Goal: Task Accomplishment & Management: Use online tool/utility

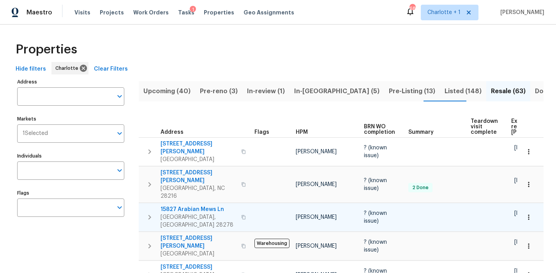
scroll to position [0, 85]
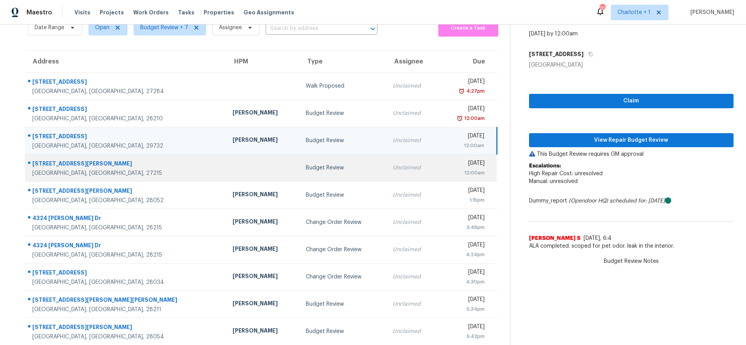
scroll to position [40, 0]
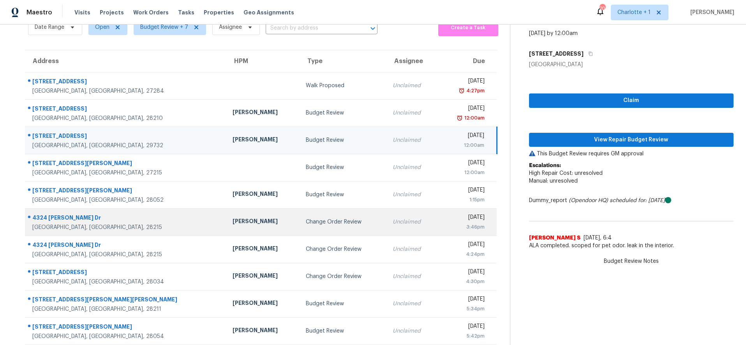
click at [154, 224] on div "[GEOGRAPHIC_DATA], [GEOGRAPHIC_DATA], 28215" at bounding box center [126, 228] width 188 height 8
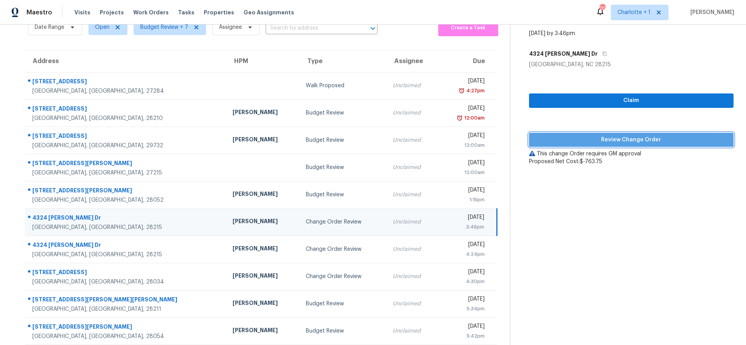
click at [576, 140] on span "Review Change Order" at bounding box center [631, 140] width 192 height 10
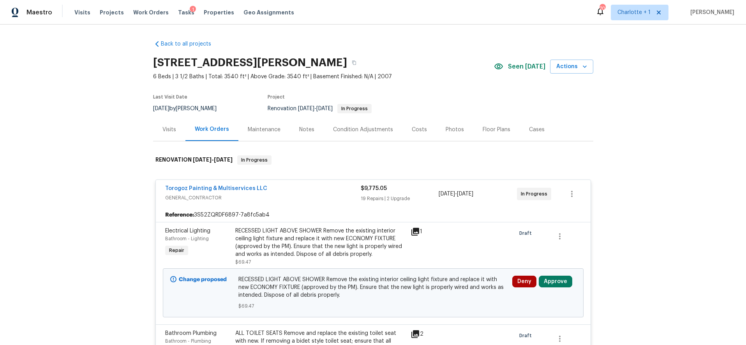
scroll to position [119, 0]
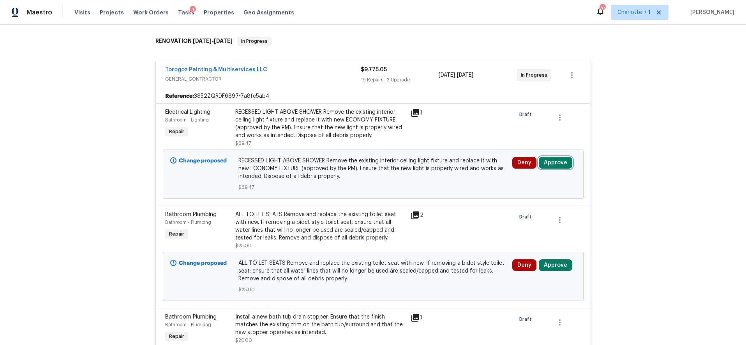
click at [554, 161] on button "Approve" at bounding box center [555, 163] width 33 height 12
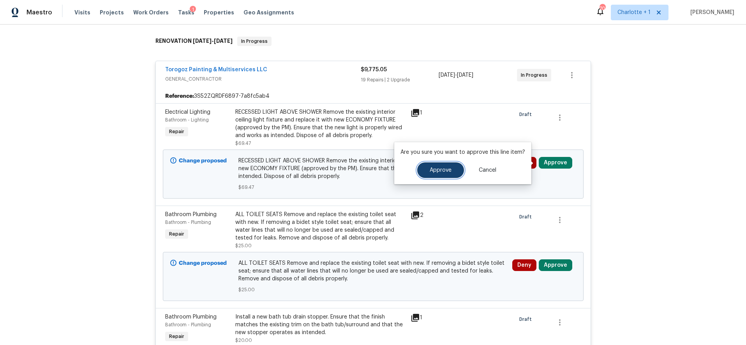
click at [453, 166] on button "Approve" at bounding box center [440, 170] width 47 height 16
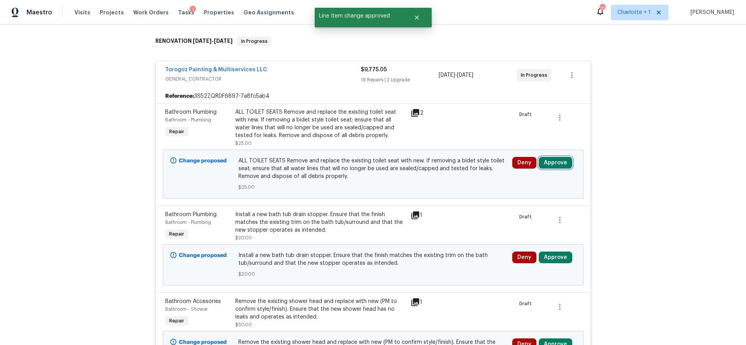
click at [555, 169] on button "Approve" at bounding box center [555, 163] width 33 height 12
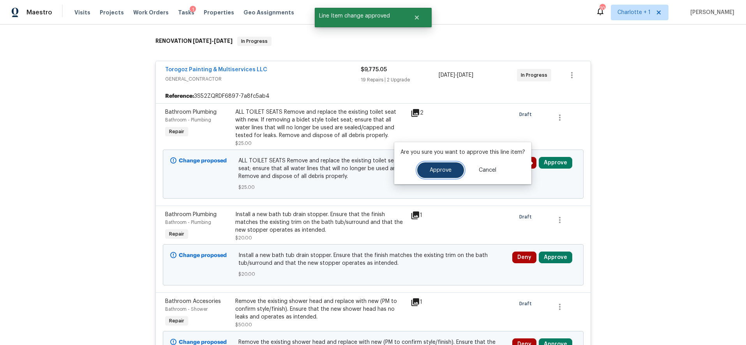
click at [435, 174] on button "Approve" at bounding box center [440, 170] width 47 height 16
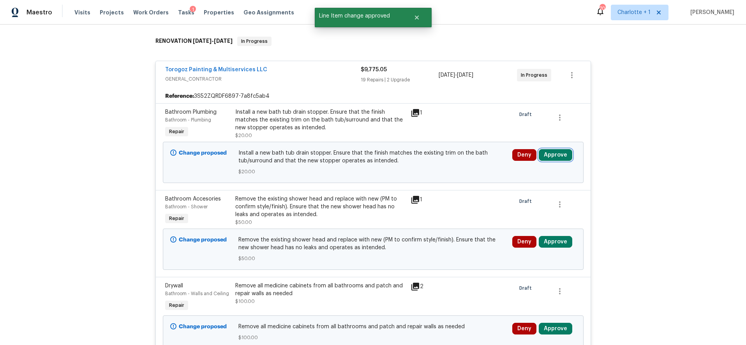
click at [559, 157] on button "Approve" at bounding box center [555, 155] width 33 height 12
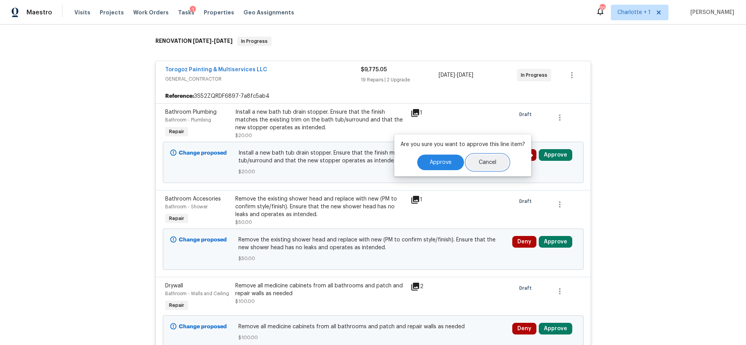
click at [470, 164] on button "Cancel" at bounding box center [487, 163] width 42 height 16
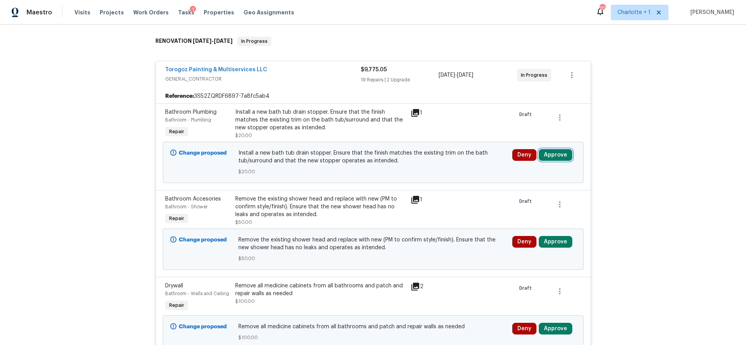
click at [548, 156] on button "Approve" at bounding box center [555, 155] width 33 height 12
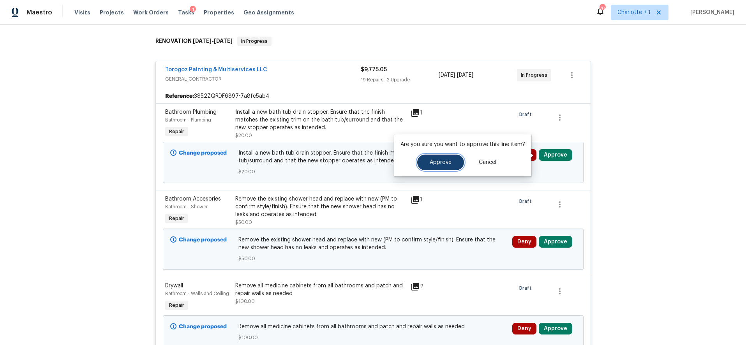
click at [459, 162] on button "Approve" at bounding box center [440, 163] width 47 height 16
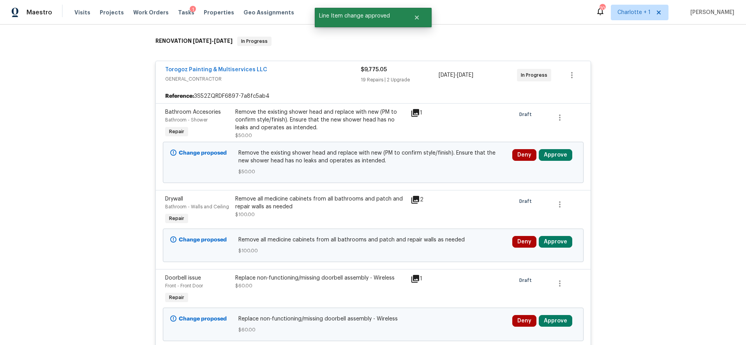
click at [549, 148] on div "Deny Approve" at bounding box center [544, 162] width 69 height 31
click at [548, 153] on button "Approve" at bounding box center [555, 155] width 33 height 12
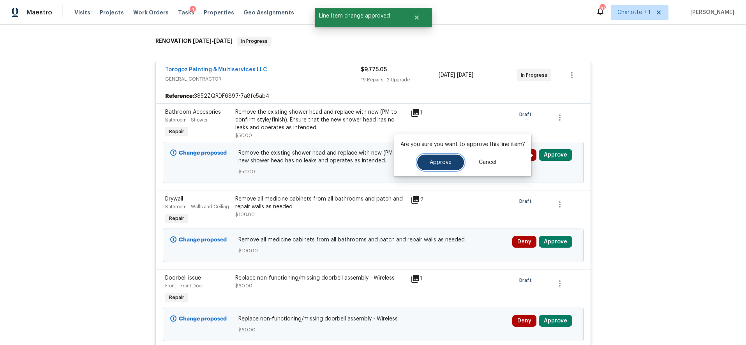
click at [450, 162] on button "Approve" at bounding box center [440, 163] width 47 height 16
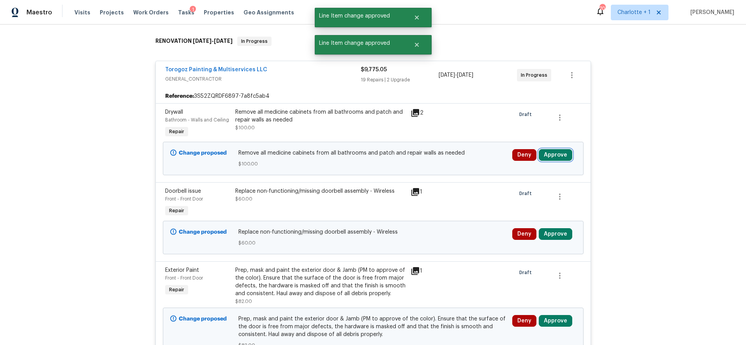
click at [544, 153] on button "Approve" at bounding box center [555, 155] width 33 height 12
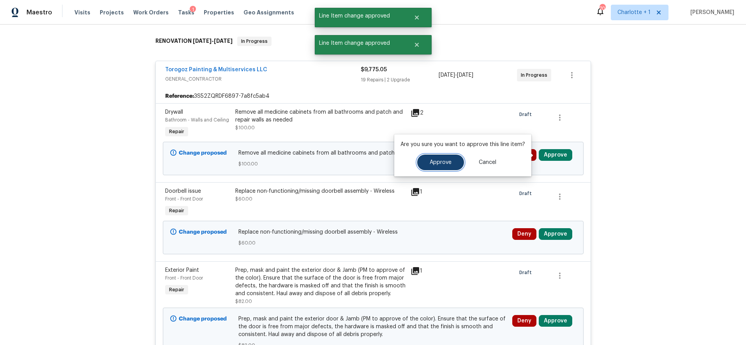
click at [456, 157] on button "Approve" at bounding box center [440, 163] width 47 height 16
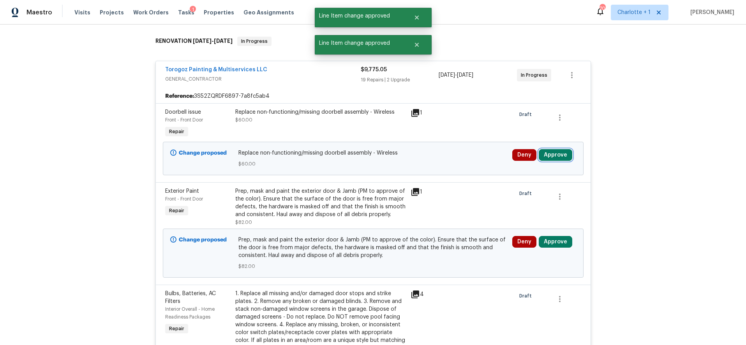
click at [556, 151] on button "Approve" at bounding box center [555, 155] width 33 height 12
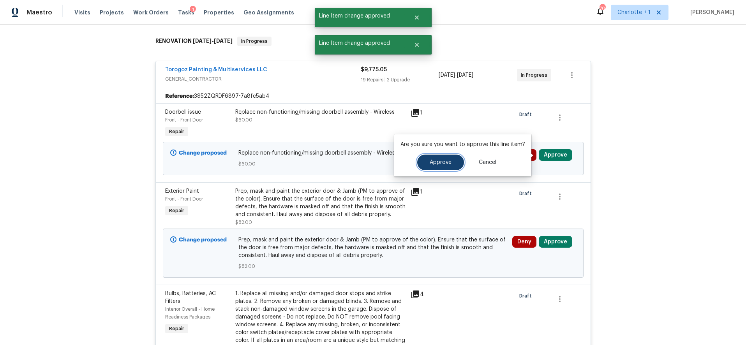
click at [440, 167] on button "Approve" at bounding box center [440, 163] width 47 height 16
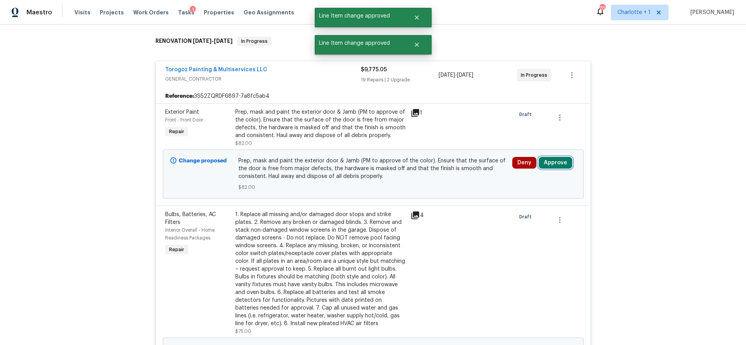
click at [541, 157] on button "Approve" at bounding box center [555, 163] width 33 height 12
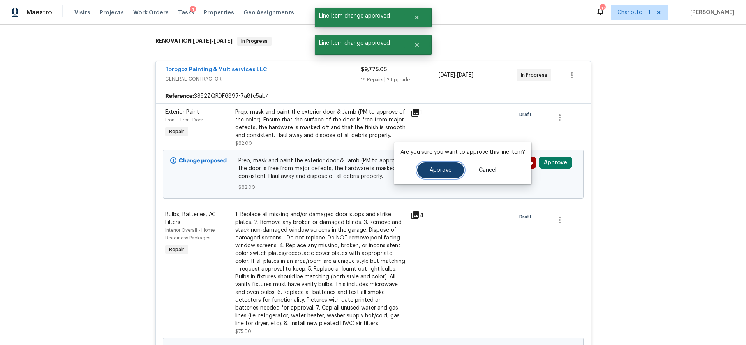
click at [440, 167] on button "Approve" at bounding box center [440, 170] width 47 height 16
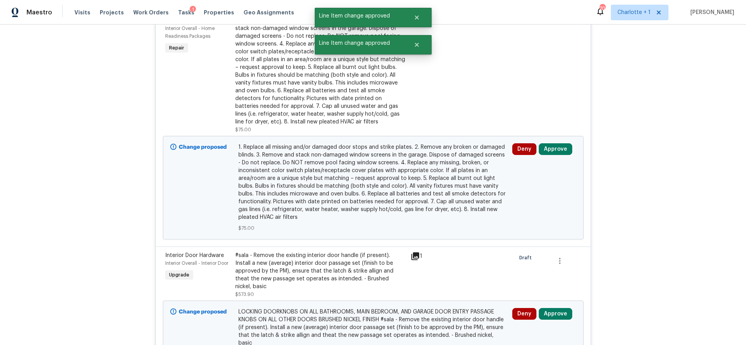
scroll to position [226, 0]
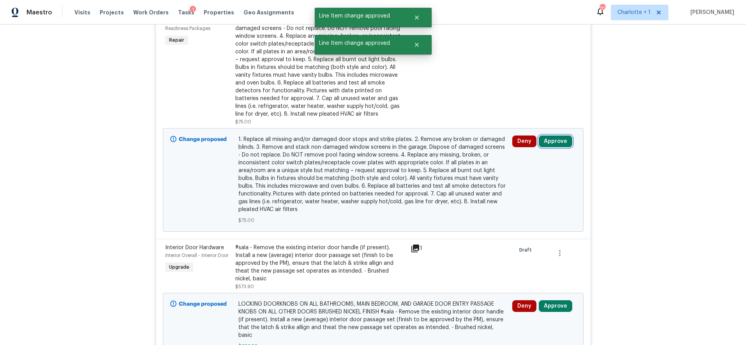
click at [554, 141] on button "Approve" at bounding box center [555, 142] width 33 height 12
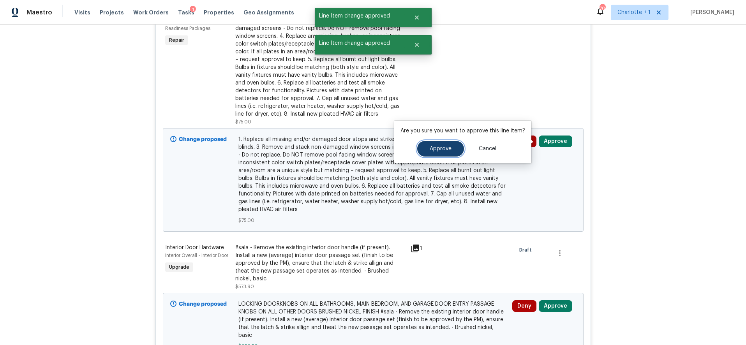
click at [430, 153] on button "Approve" at bounding box center [440, 149] width 47 height 16
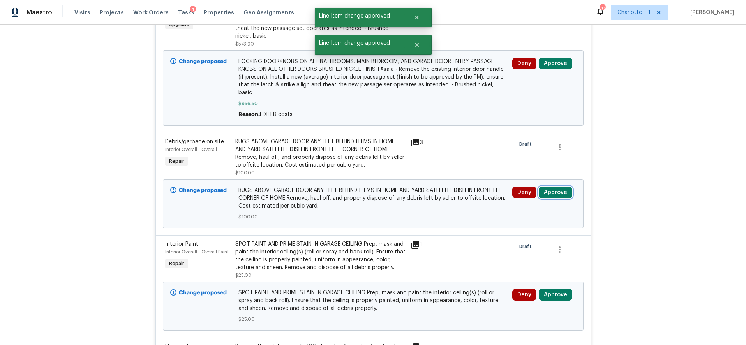
click at [554, 187] on button "Approve" at bounding box center [555, 193] width 33 height 12
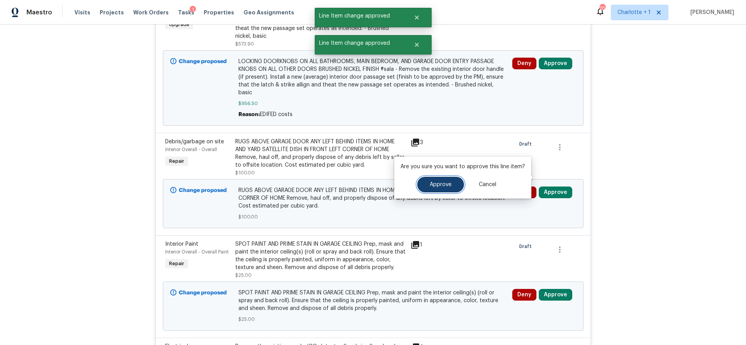
click at [454, 183] on button "Approve" at bounding box center [440, 185] width 47 height 16
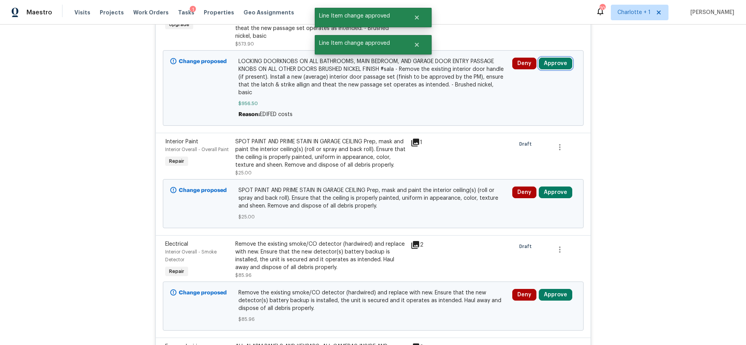
click at [557, 58] on button "Approve" at bounding box center [555, 64] width 33 height 12
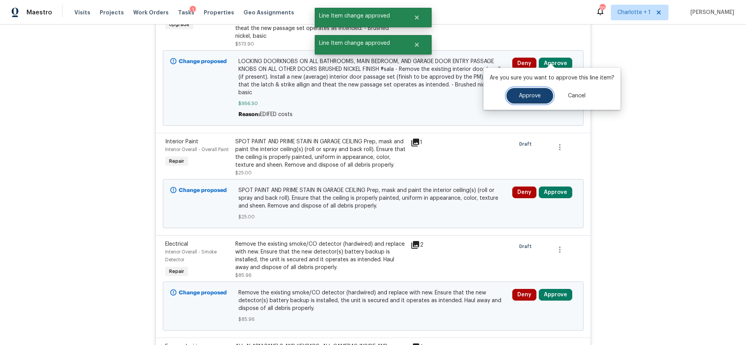
click at [524, 95] on span "Approve" at bounding box center [530, 96] width 22 height 6
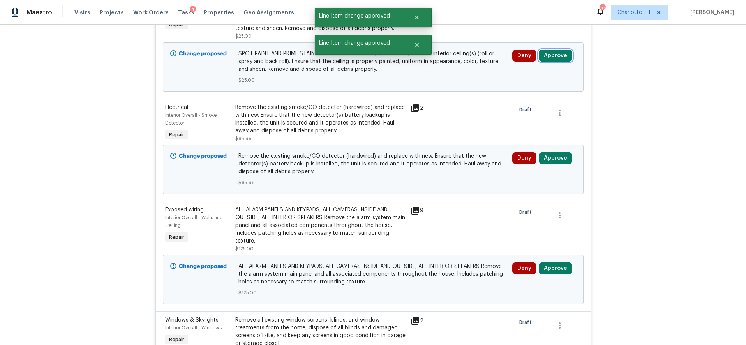
click at [557, 55] on button "Approve" at bounding box center [555, 56] width 33 height 12
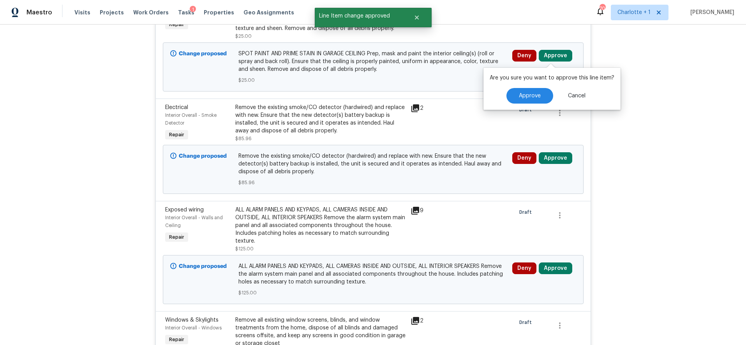
click at [530, 87] on div "Are you sure you want to approve this line item? Approve Cancel" at bounding box center [551, 89] width 137 height 42
click at [530, 89] on button "Approve" at bounding box center [529, 96] width 47 height 16
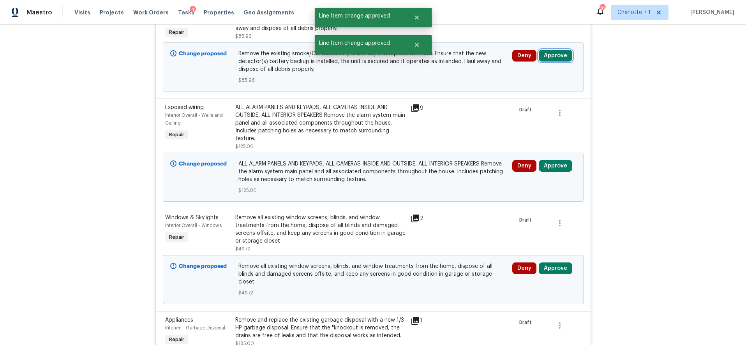
click at [565, 60] on button "Approve" at bounding box center [555, 56] width 33 height 12
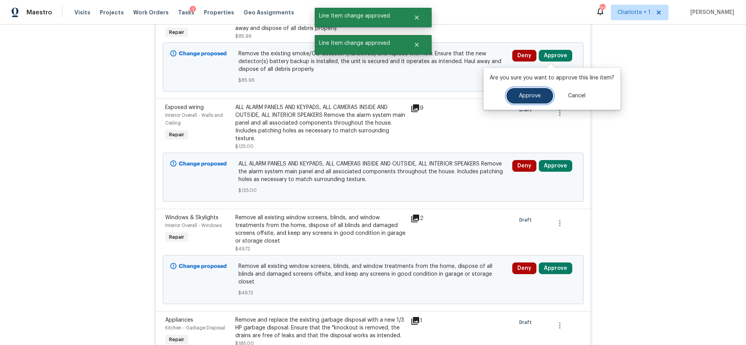
click at [524, 91] on button "Approve" at bounding box center [529, 96] width 47 height 16
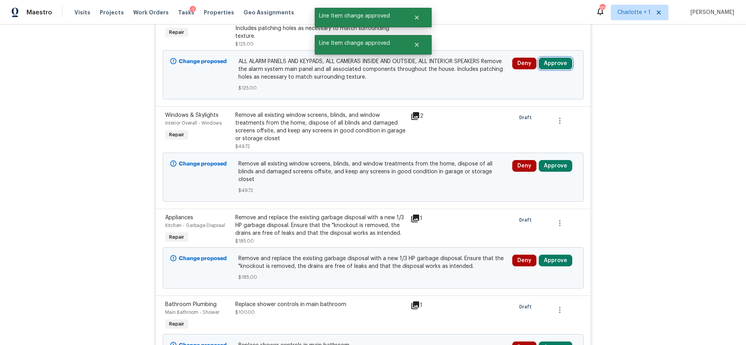
click at [557, 60] on button "Approve" at bounding box center [555, 64] width 33 height 12
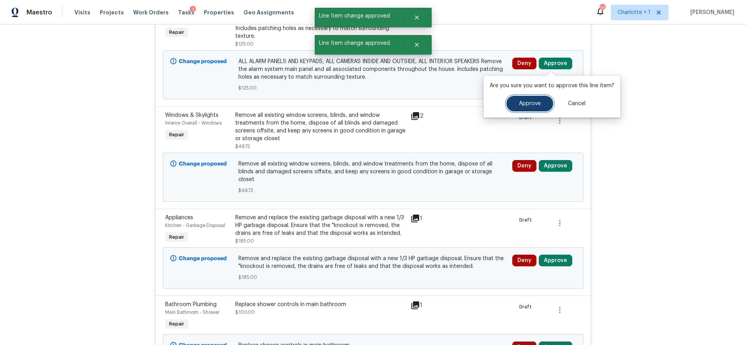
click at [521, 98] on button "Approve" at bounding box center [529, 104] width 47 height 16
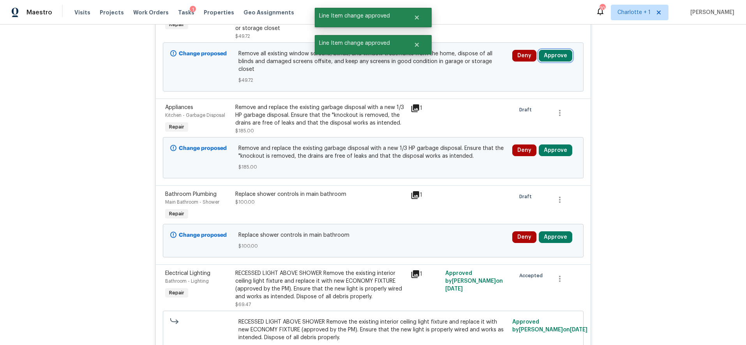
click at [550, 55] on button "Approve" at bounding box center [555, 56] width 33 height 12
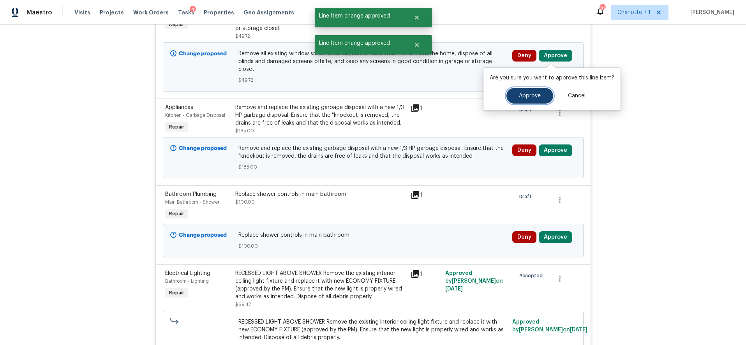
click at [517, 91] on button "Approve" at bounding box center [529, 96] width 47 height 16
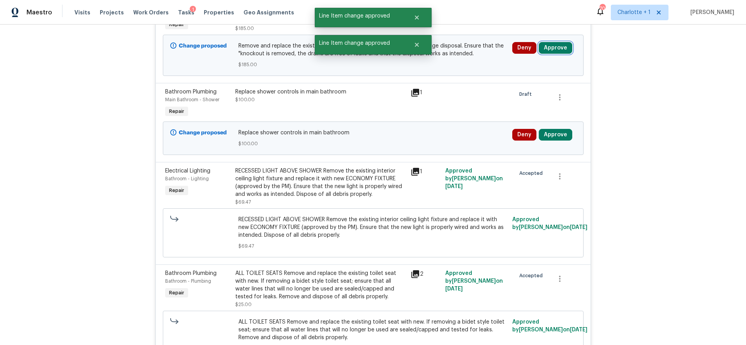
click at [556, 53] on button "Approve" at bounding box center [555, 48] width 33 height 12
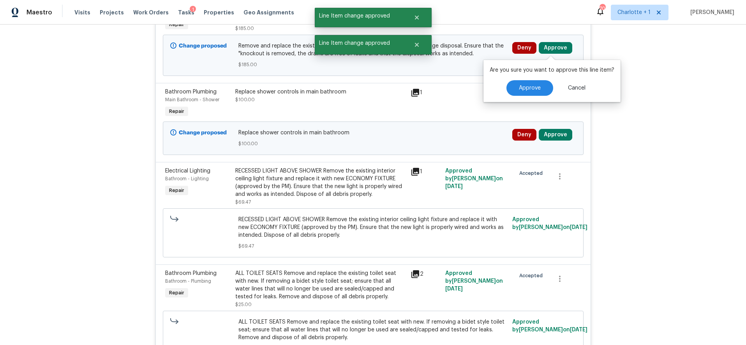
click at [514, 77] on div "Are you sure you want to approve this line item? Approve Cancel" at bounding box center [551, 81] width 137 height 42
click at [515, 80] on button "Approve" at bounding box center [529, 88] width 47 height 16
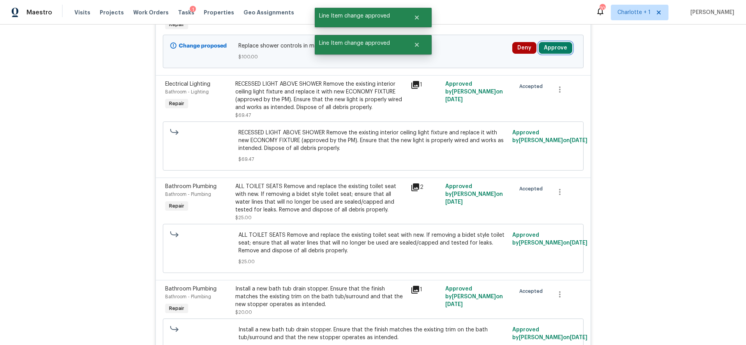
click at [556, 51] on button "Approve" at bounding box center [555, 48] width 33 height 12
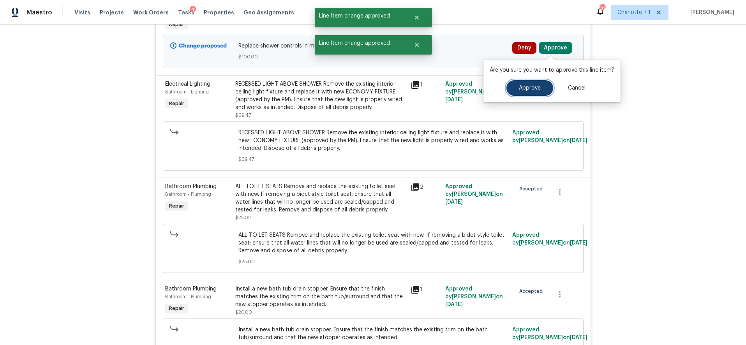
click at [535, 87] on span "Approve" at bounding box center [530, 88] width 22 height 6
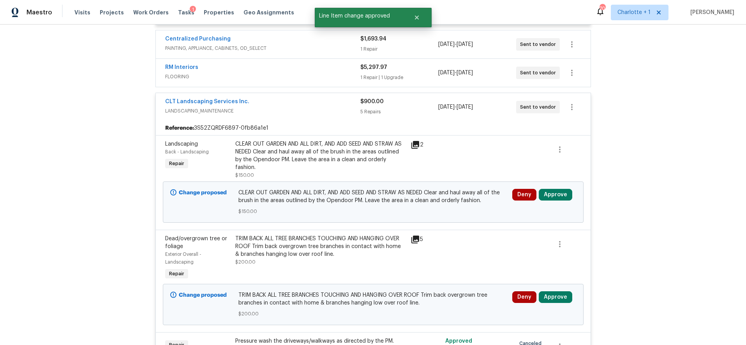
scroll to position [2712, 0]
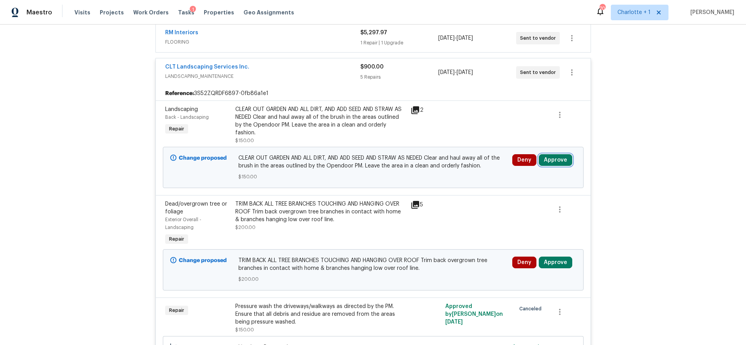
click at [554, 154] on button "Approve" at bounding box center [555, 160] width 33 height 12
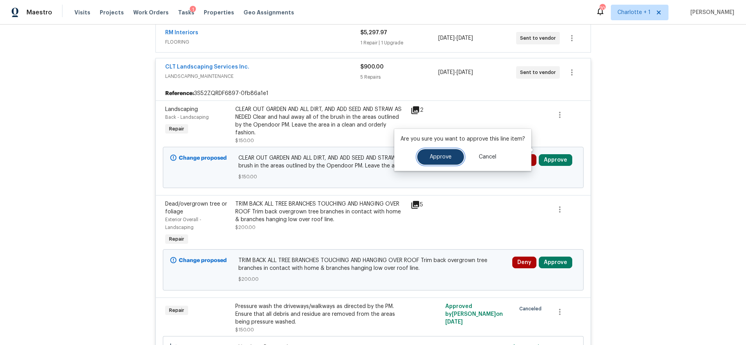
click at [426, 157] on button "Approve" at bounding box center [440, 157] width 47 height 16
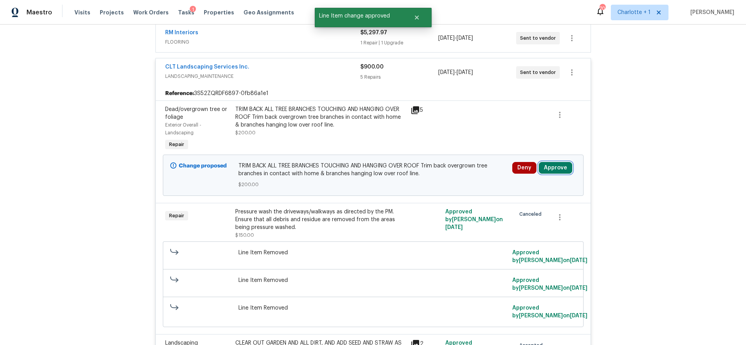
click at [548, 162] on button "Approve" at bounding box center [555, 168] width 33 height 12
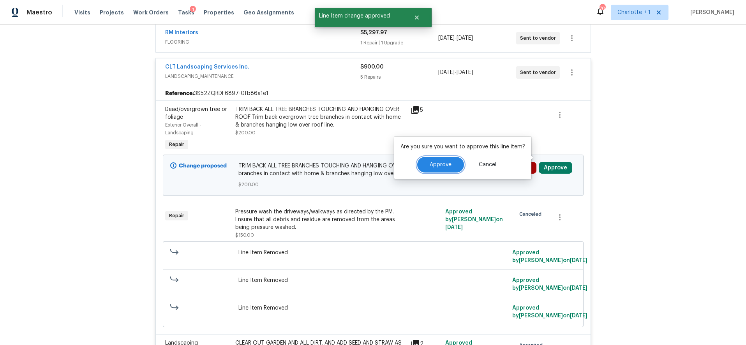
click at [427, 161] on button "Approve" at bounding box center [440, 165] width 47 height 16
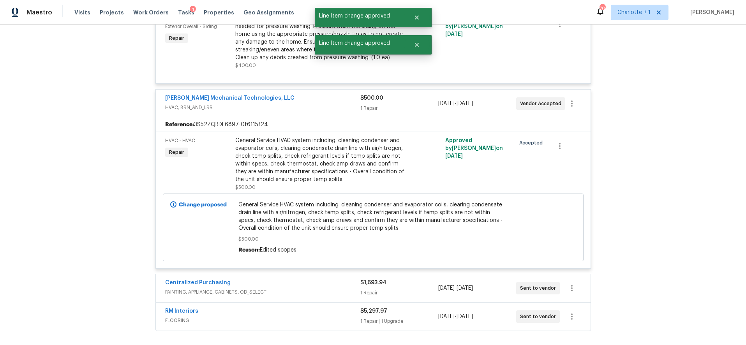
scroll to position [3030, 0]
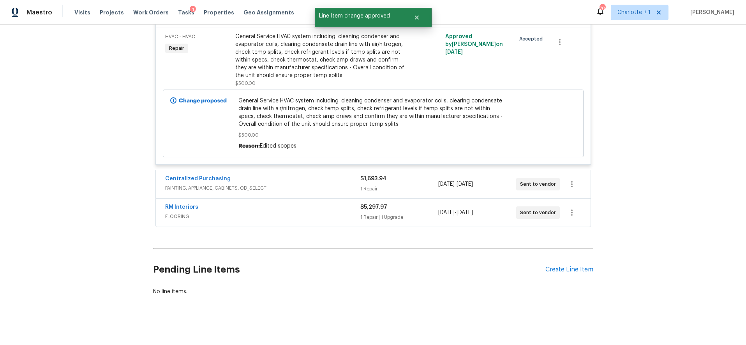
click at [322, 175] on div "Centralized Purchasing" at bounding box center [262, 179] width 195 height 9
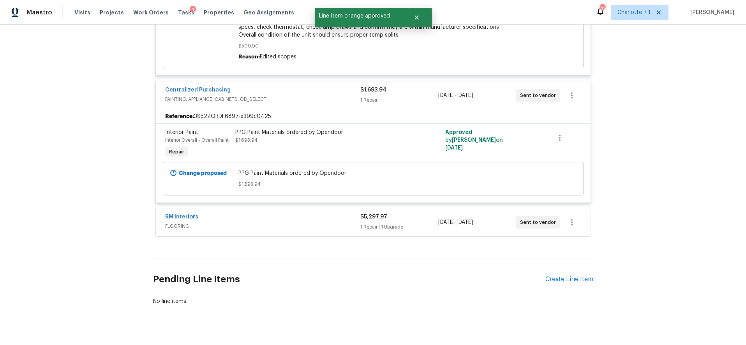
scroll to position [3119, 0]
click at [312, 213] on div "RM Interiors" at bounding box center [262, 217] width 195 height 9
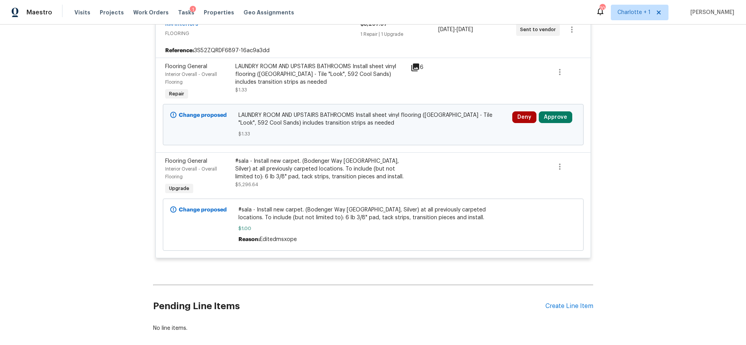
scroll to position [3350, 0]
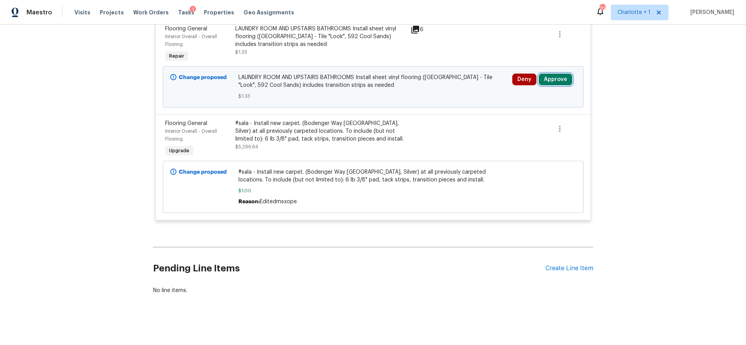
click at [548, 74] on button "Approve" at bounding box center [555, 80] width 33 height 12
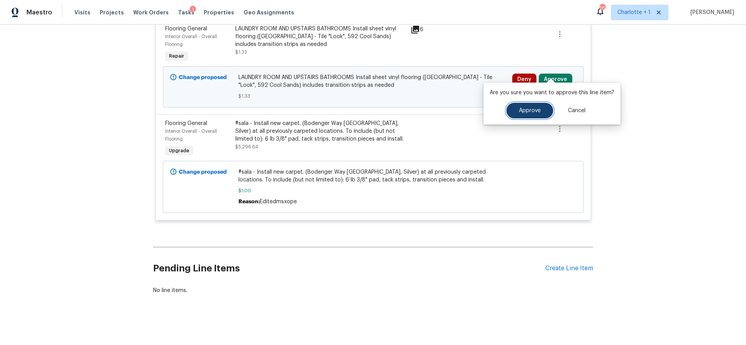
click at [521, 109] on span "Approve" at bounding box center [530, 111] width 22 height 6
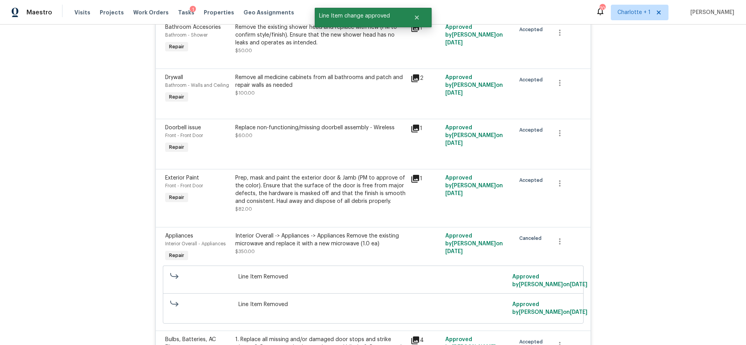
scroll to position [0, 0]
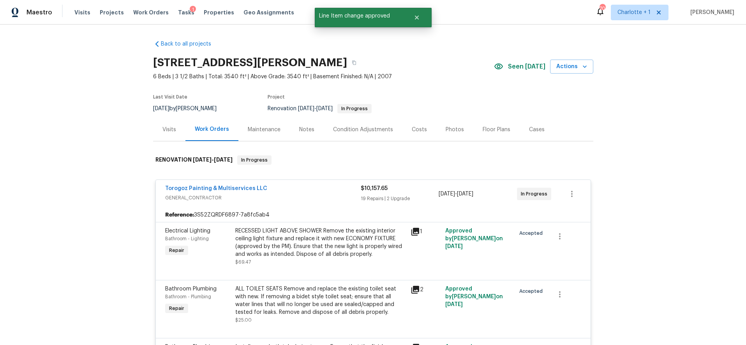
click at [412, 133] on div "Costs" at bounding box center [419, 130] width 15 height 8
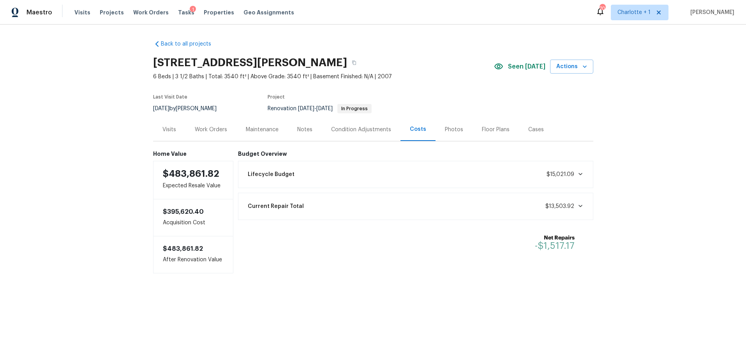
click at [363, 132] on div "Condition Adjustments" at bounding box center [361, 130] width 60 height 8
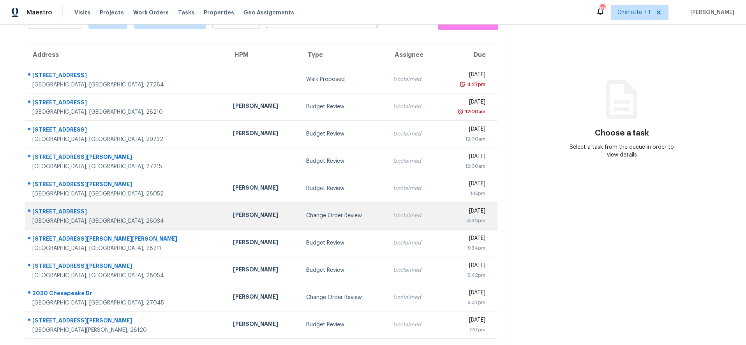
scroll to position [51, 0]
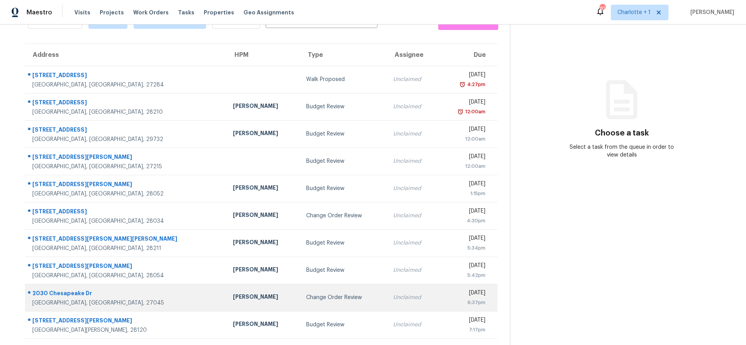
click at [123, 289] on div "2030 Chesapeake Dr" at bounding box center [126, 294] width 188 height 10
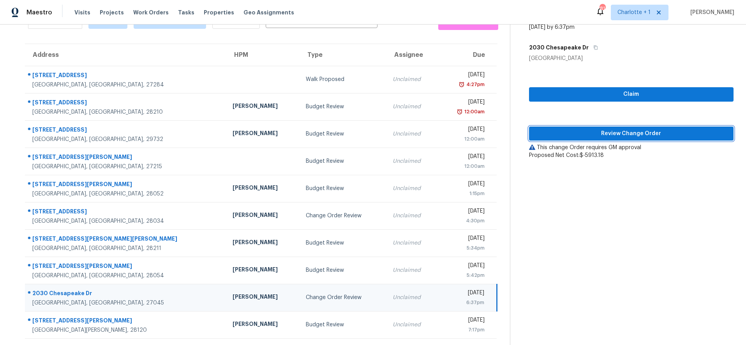
click at [601, 131] on span "Review Change Order" at bounding box center [631, 134] width 192 height 10
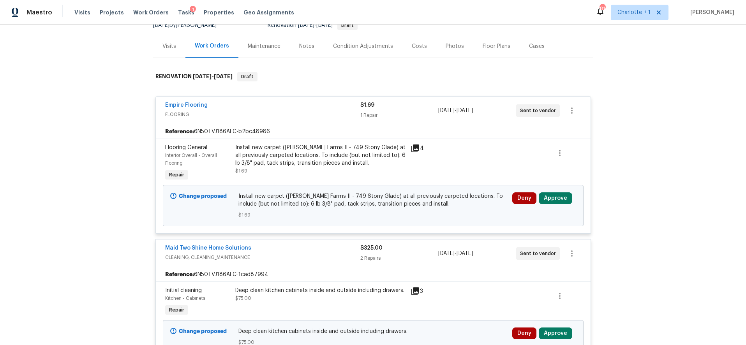
scroll to position [84, 0]
click at [562, 198] on button "Approve" at bounding box center [555, 198] width 33 height 12
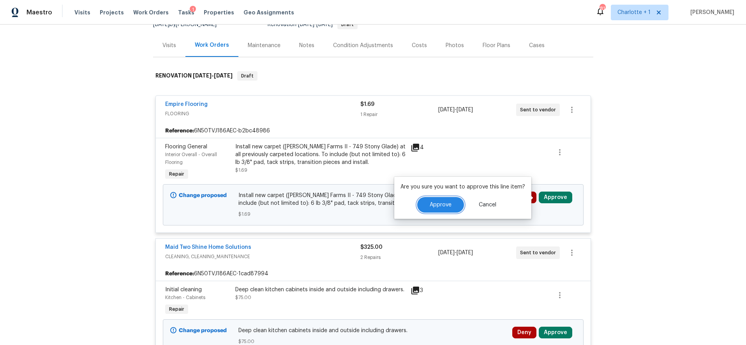
click at [450, 208] on button "Approve" at bounding box center [440, 205] width 47 height 16
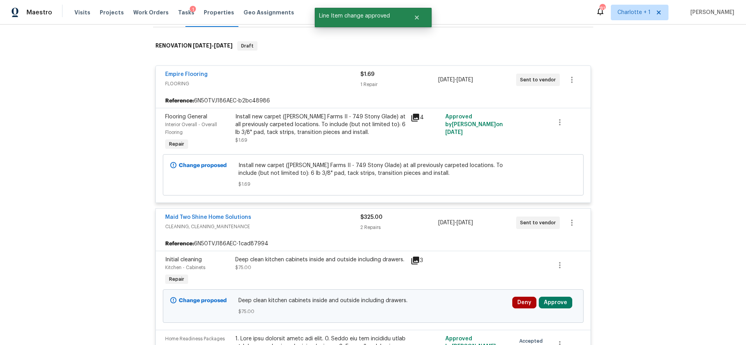
scroll to position [114, 0]
click at [548, 304] on button "Approve" at bounding box center [555, 302] width 33 height 12
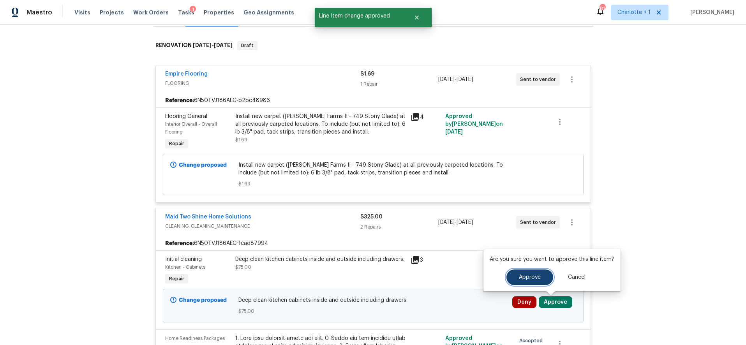
click at [519, 279] on span "Approve" at bounding box center [530, 278] width 22 height 6
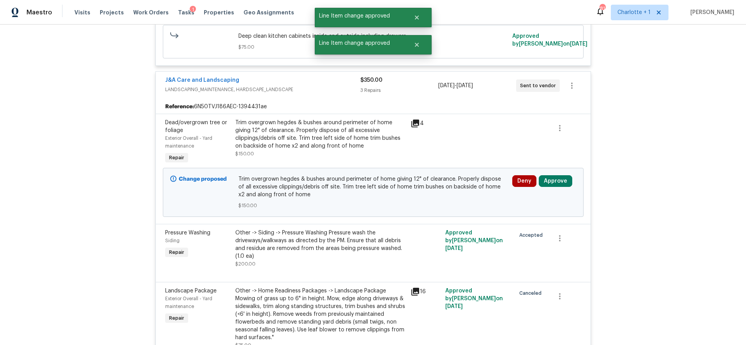
scroll to position [550, 0]
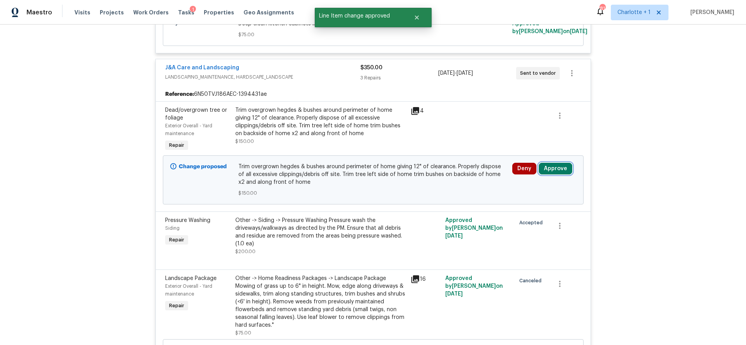
click at [564, 173] on button "Approve" at bounding box center [555, 169] width 33 height 12
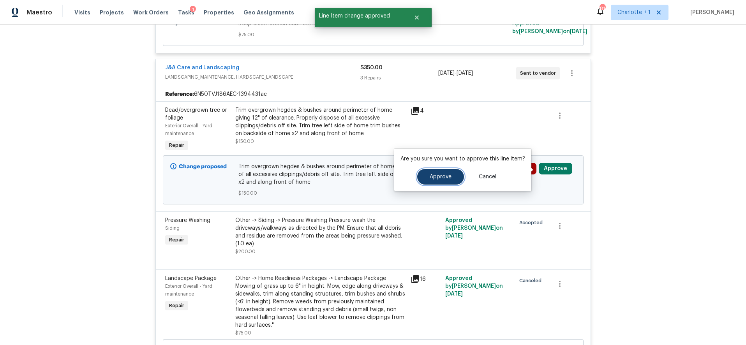
click at [445, 174] on span "Approve" at bounding box center [440, 177] width 22 height 6
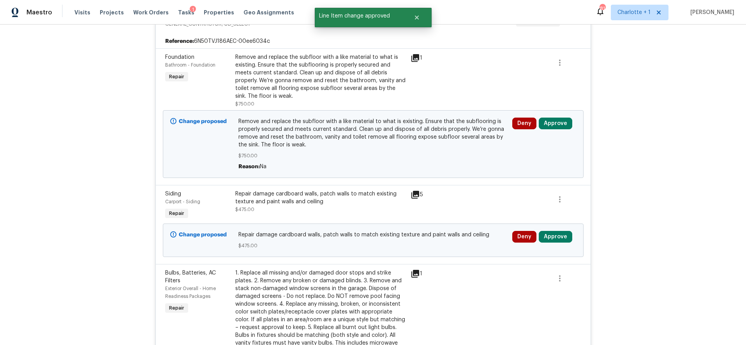
scroll to position [929, 0]
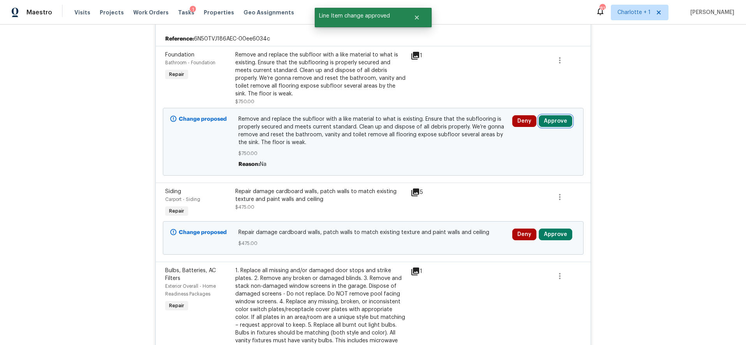
click at [563, 122] on button "Approve" at bounding box center [555, 121] width 33 height 12
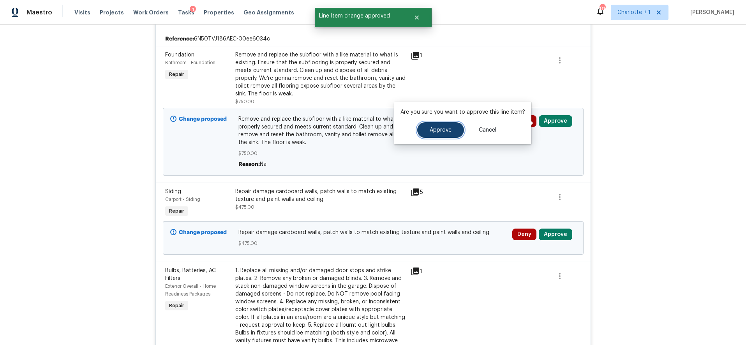
click at [459, 133] on button "Approve" at bounding box center [440, 130] width 47 height 16
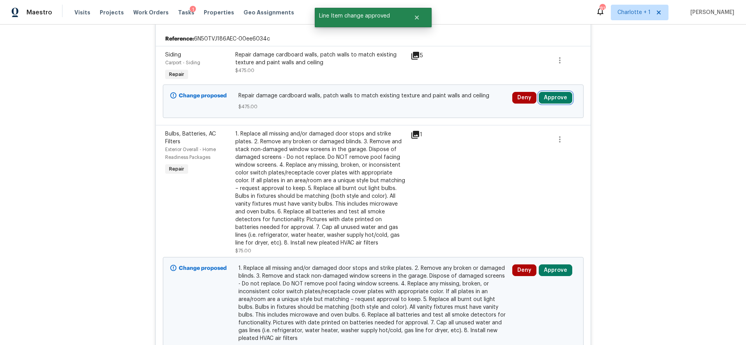
click at [547, 98] on button "Approve" at bounding box center [555, 98] width 33 height 12
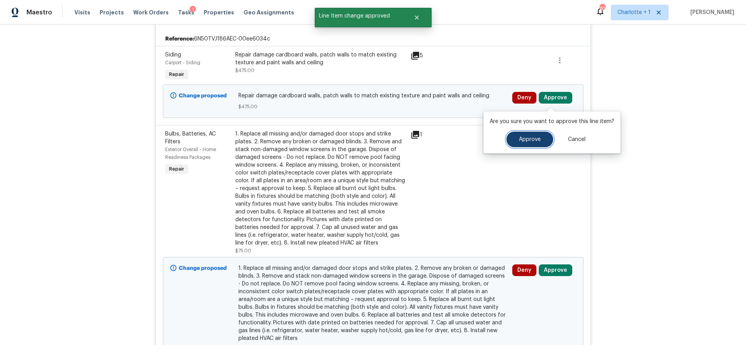
click at [540, 139] on button "Approve" at bounding box center [529, 140] width 47 height 16
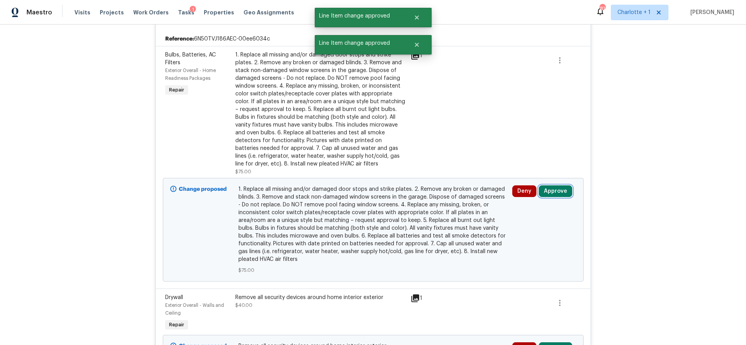
drag, startPoint x: 550, startPoint y: 190, endPoint x: 535, endPoint y: 191, distance: 14.8
click at [550, 190] on button "Approve" at bounding box center [555, 191] width 33 height 12
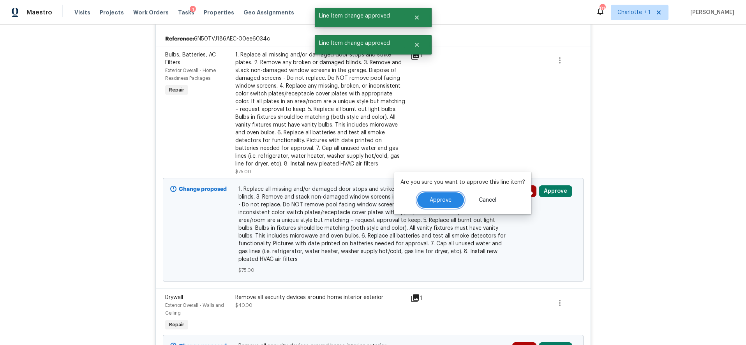
click at [451, 197] on button "Approve" at bounding box center [440, 200] width 47 height 16
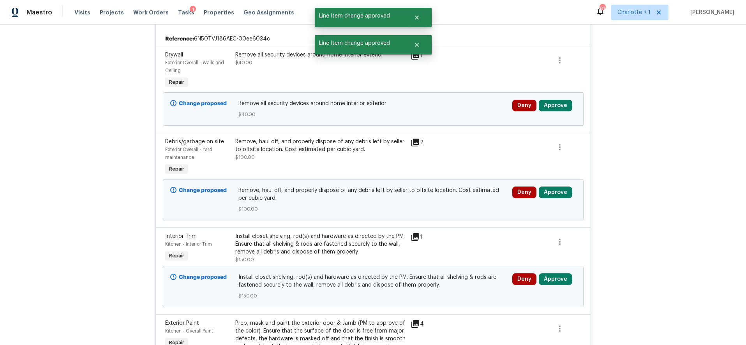
scroll to position [932, 0]
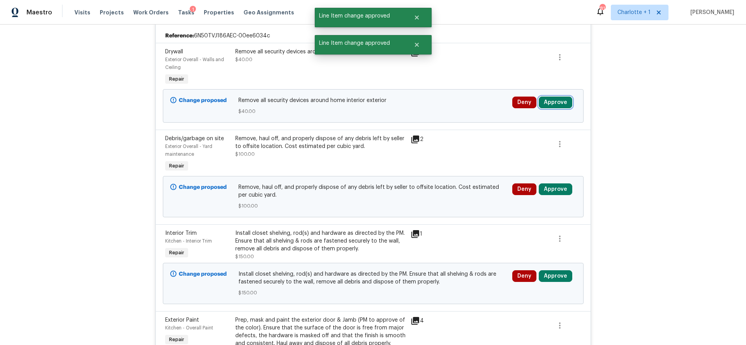
click at [544, 108] on button "Approve" at bounding box center [555, 103] width 33 height 12
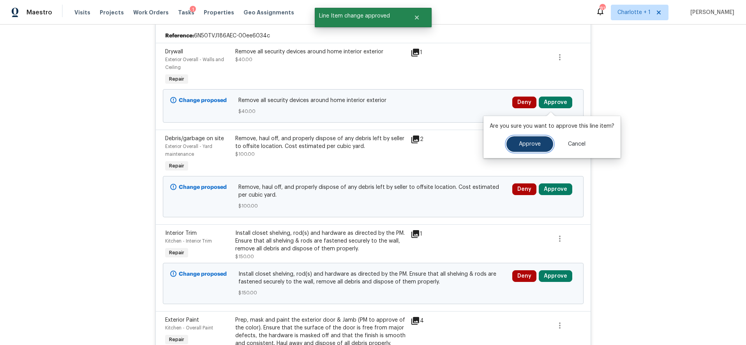
click at [524, 140] on button "Approve" at bounding box center [529, 144] width 47 height 16
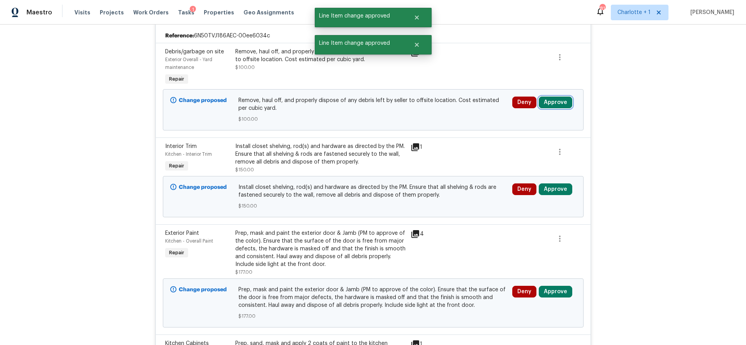
click at [556, 101] on button "Approve" at bounding box center [555, 103] width 33 height 12
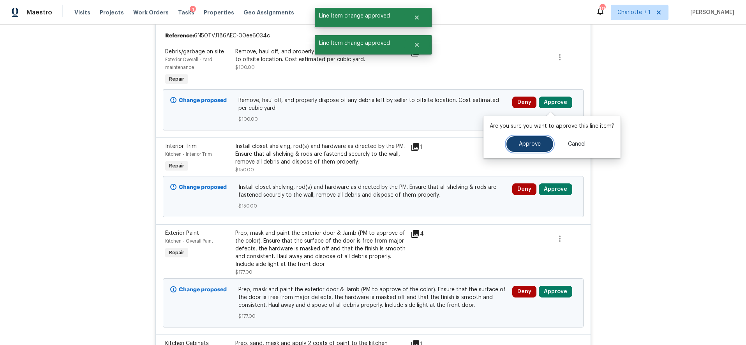
click at [523, 145] on span "Approve" at bounding box center [530, 144] width 22 height 6
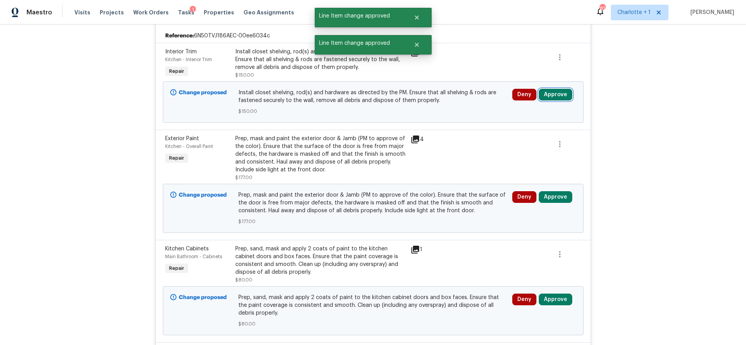
click at [550, 93] on button "Approve" at bounding box center [555, 95] width 33 height 12
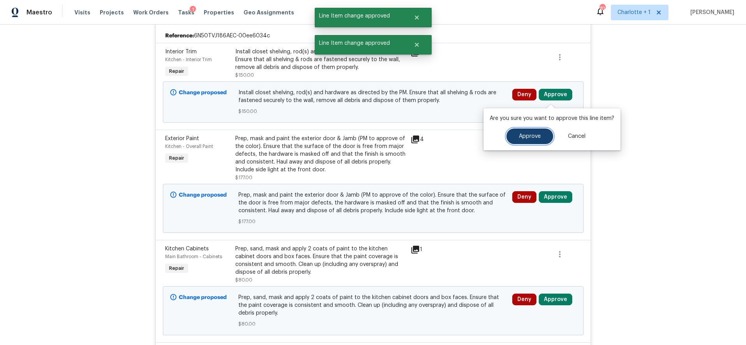
click at [528, 134] on span "Approve" at bounding box center [530, 137] width 22 height 6
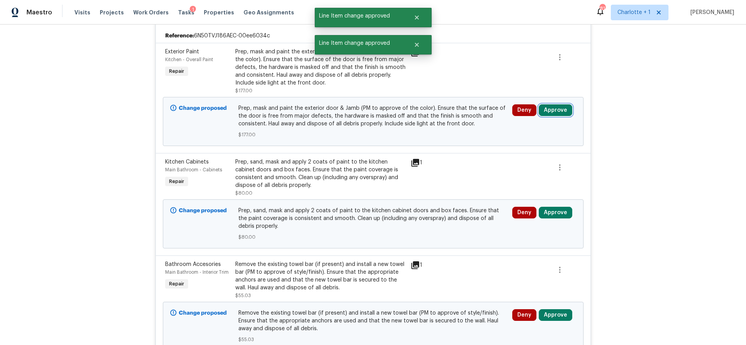
click at [556, 110] on button "Approve" at bounding box center [555, 110] width 33 height 12
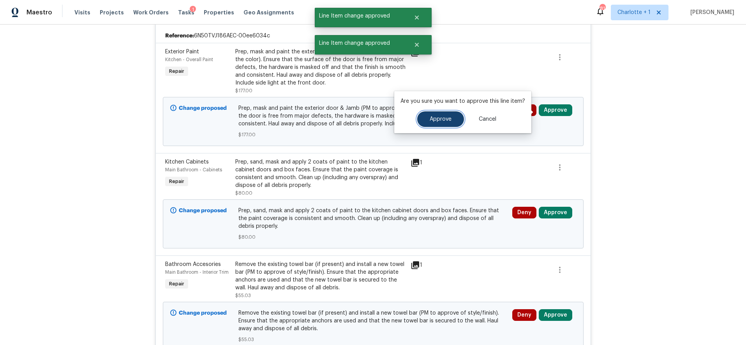
click at [447, 114] on button "Approve" at bounding box center [440, 119] width 47 height 16
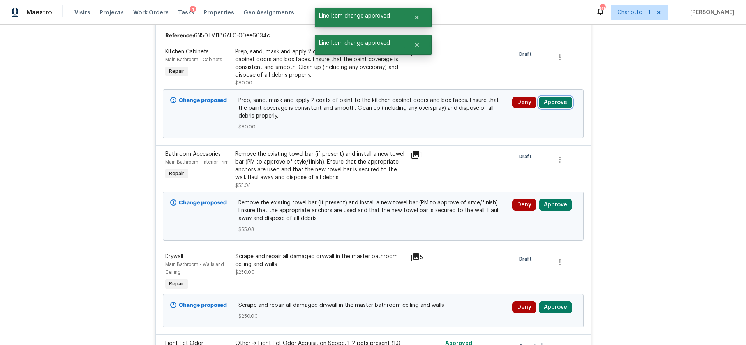
click at [555, 108] on button "Approve" at bounding box center [555, 103] width 33 height 12
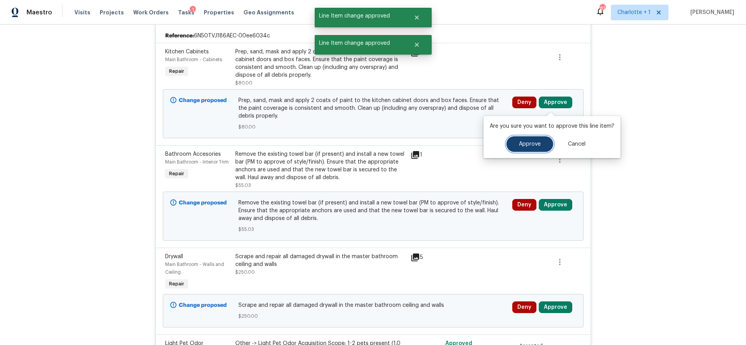
click at [524, 136] on button "Approve" at bounding box center [529, 144] width 47 height 16
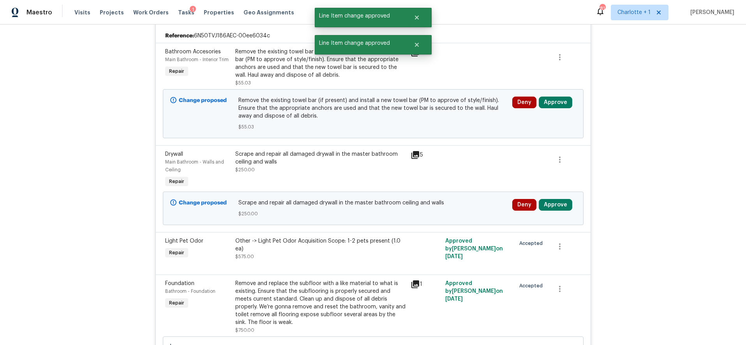
click at [547, 110] on div "Deny Approve" at bounding box center [544, 113] width 69 height 39
click at [547, 104] on button "Approve" at bounding box center [555, 103] width 33 height 12
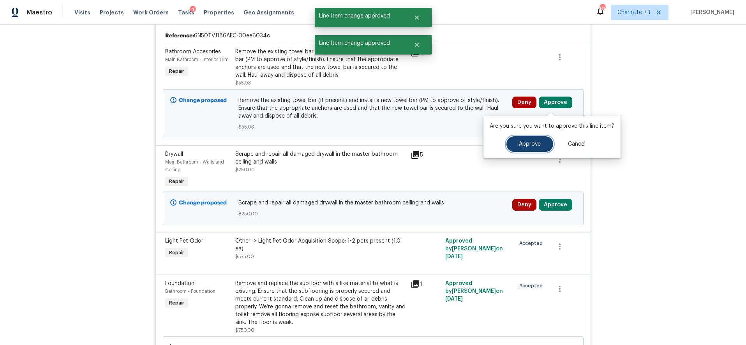
click at [521, 145] on span "Approve" at bounding box center [530, 144] width 22 height 6
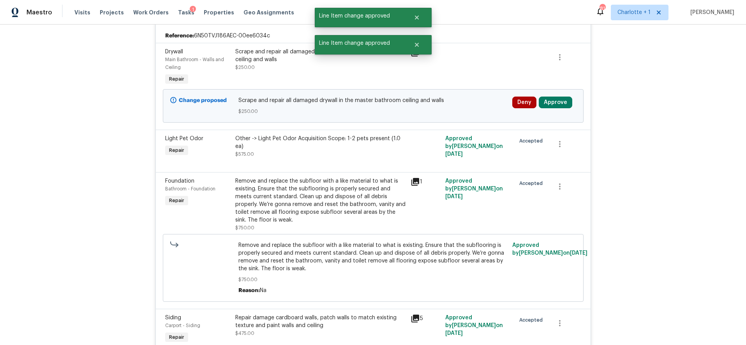
click at [546, 111] on div "Deny Approve" at bounding box center [544, 105] width 69 height 23
click at [546, 106] on button "Approve" at bounding box center [555, 103] width 33 height 12
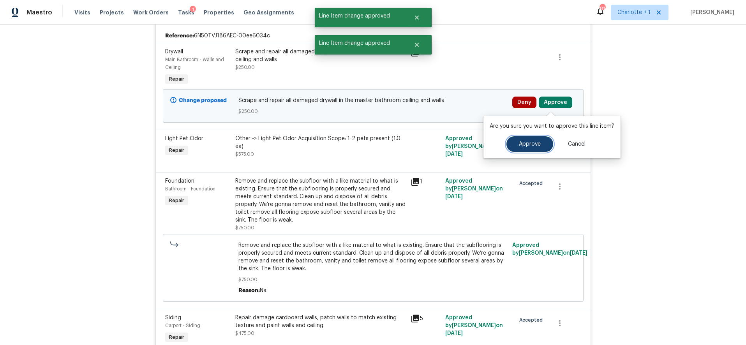
click at [527, 142] on span "Approve" at bounding box center [530, 144] width 22 height 6
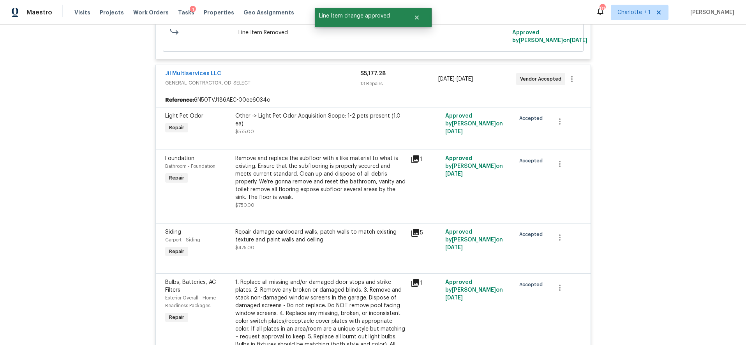
scroll to position [374, 0]
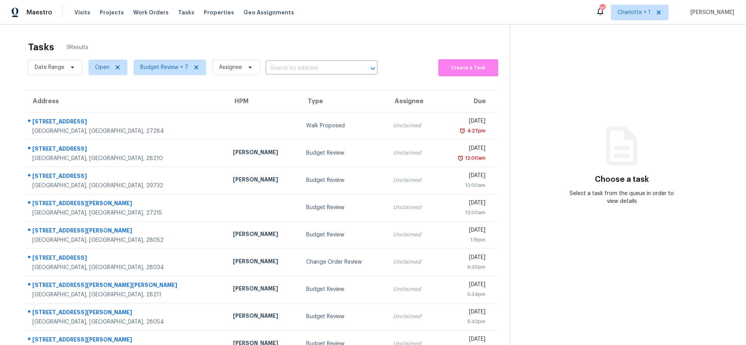
scroll to position [30, 0]
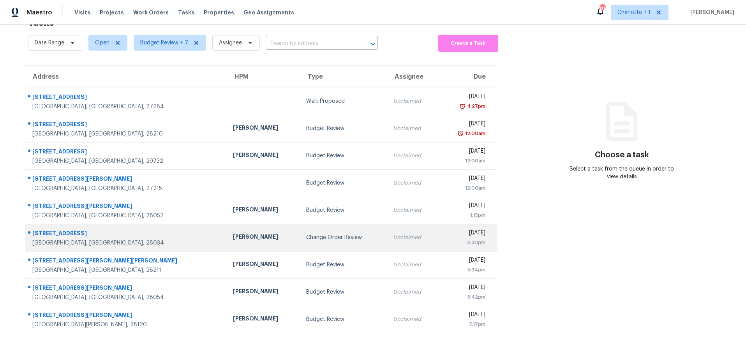
click at [233, 235] on div "[PERSON_NAME]" at bounding box center [263, 238] width 61 height 10
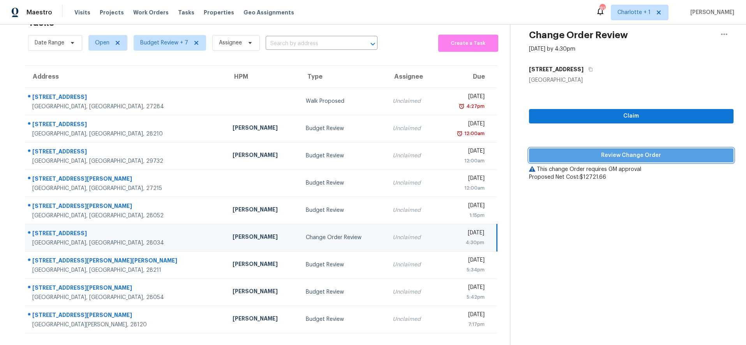
click at [590, 151] on span "Review Change Order" at bounding box center [631, 156] width 192 height 10
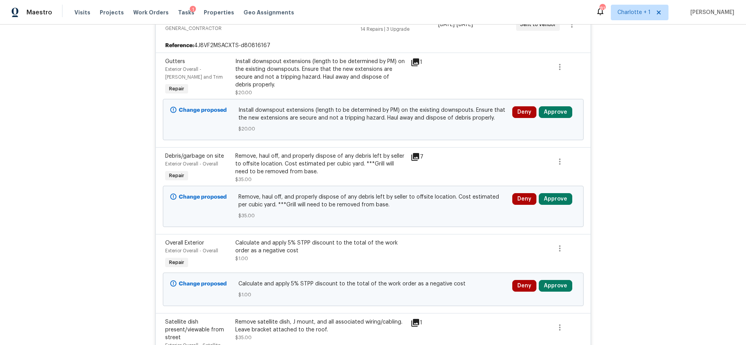
scroll to position [170, 0]
click at [544, 115] on button "Approve" at bounding box center [555, 112] width 33 height 12
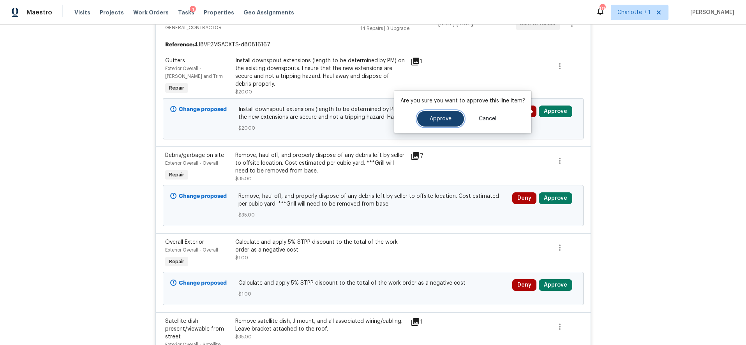
click at [432, 124] on button "Approve" at bounding box center [440, 119] width 47 height 16
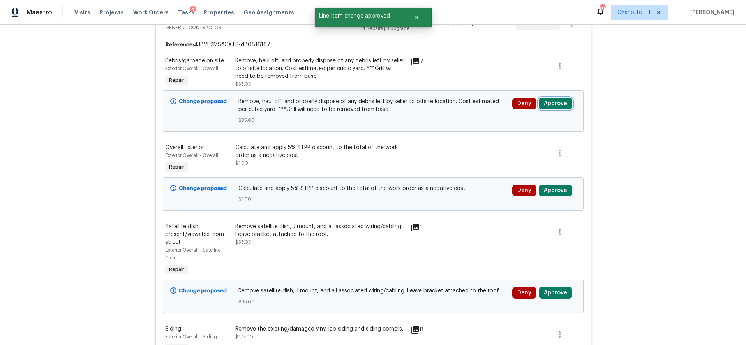
click at [557, 106] on button "Approve" at bounding box center [555, 104] width 33 height 12
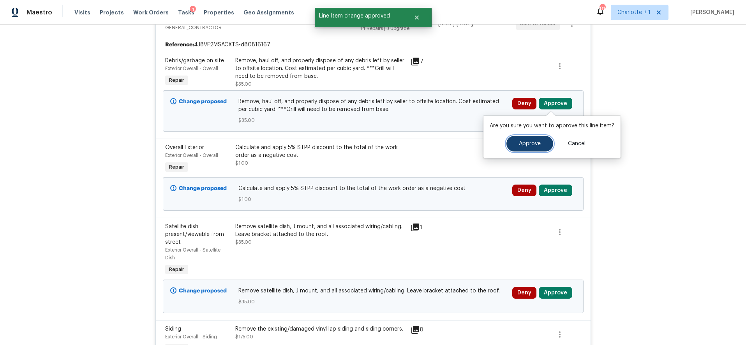
click at [521, 137] on button "Approve" at bounding box center [529, 144] width 47 height 16
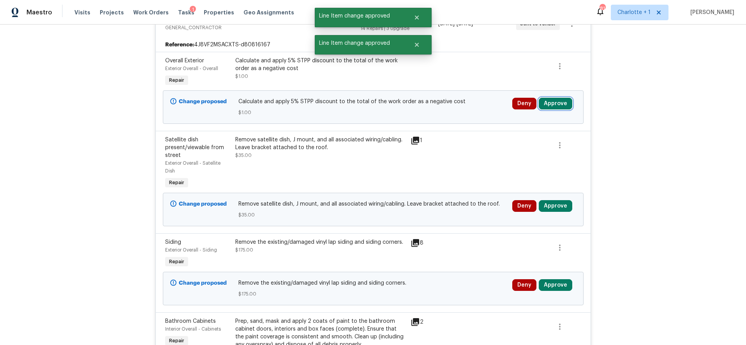
click at [554, 107] on button "Approve" at bounding box center [555, 104] width 33 height 12
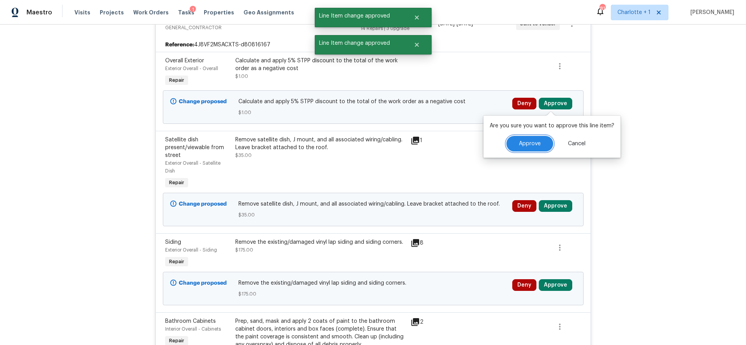
click at [526, 146] on span "Approve" at bounding box center [530, 144] width 22 height 6
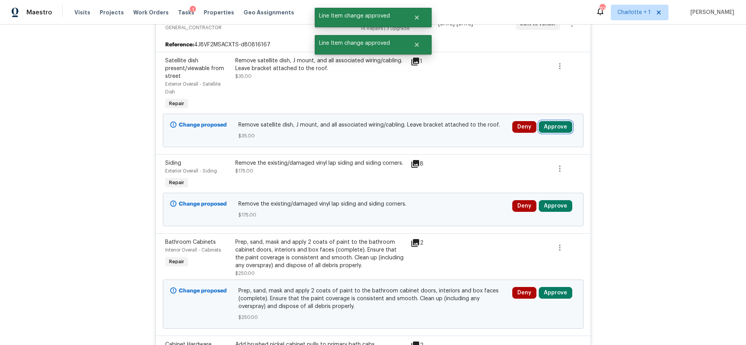
click at [553, 129] on button "Approve" at bounding box center [555, 127] width 33 height 12
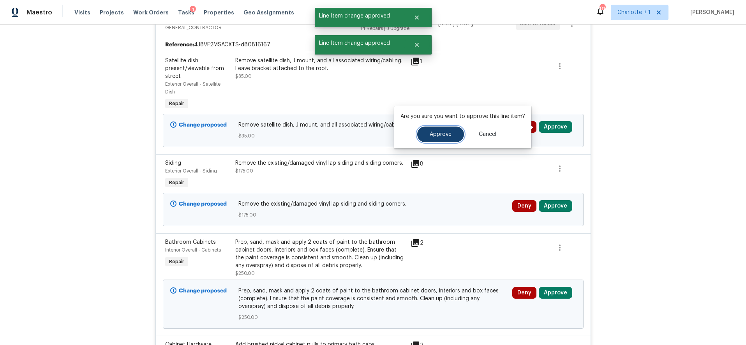
click at [449, 132] on button "Approve" at bounding box center [440, 135] width 47 height 16
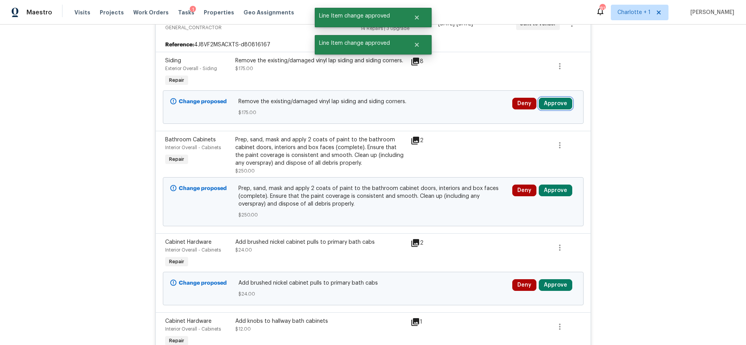
click at [551, 106] on button "Approve" at bounding box center [555, 104] width 33 height 12
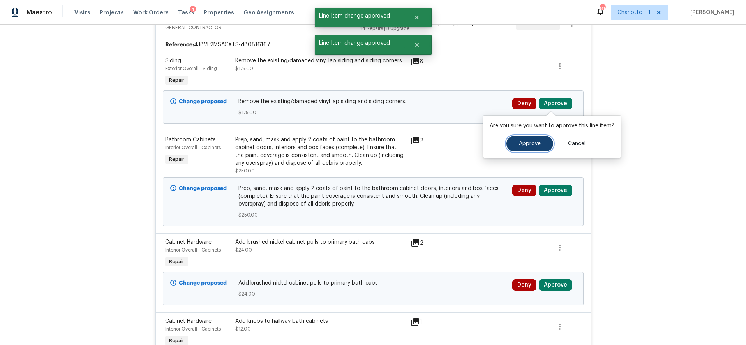
click at [527, 138] on button "Approve" at bounding box center [529, 144] width 47 height 16
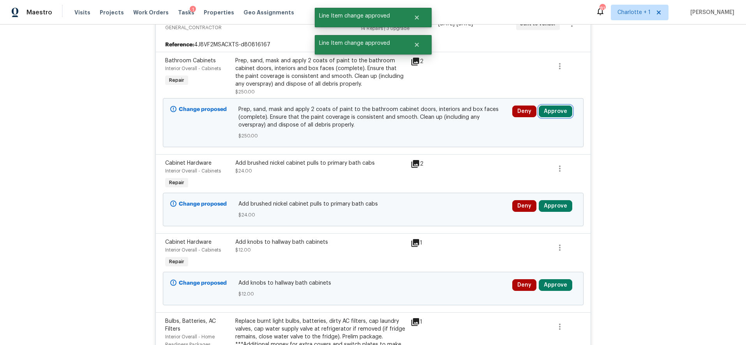
click at [553, 109] on button "Approve" at bounding box center [555, 112] width 33 height 12
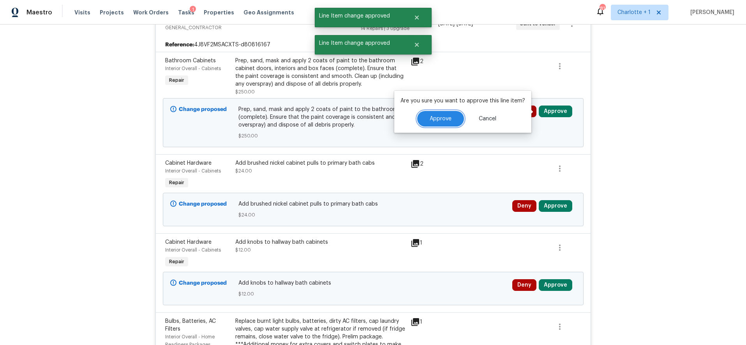
click at [431, 118] on span "Approve" at bounding box center [440, 119] width 22 height 6
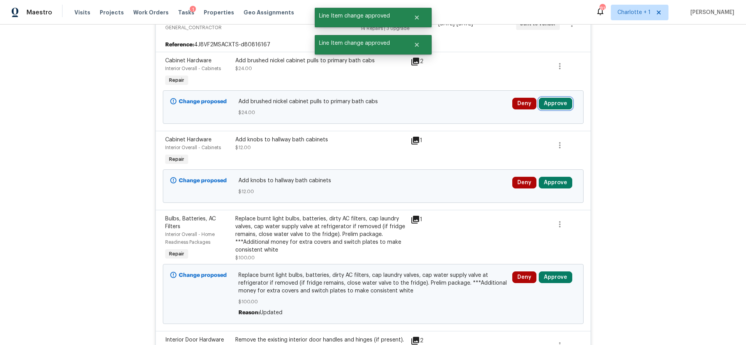
click at [550, 102] on button "Approve" at bounding box center [555, 104] width 33 height 12
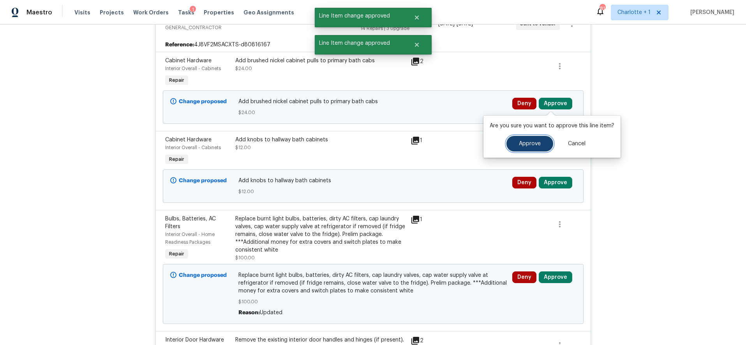
click at [519, 139] on button "Approve" at bounding box center [529, 144] width 47 height 16
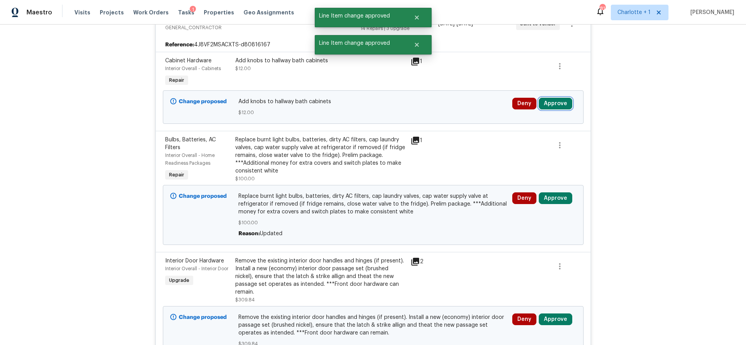
click at [552, 105] on button "Approve" at bounding box center [555, 104] width 33 height 12
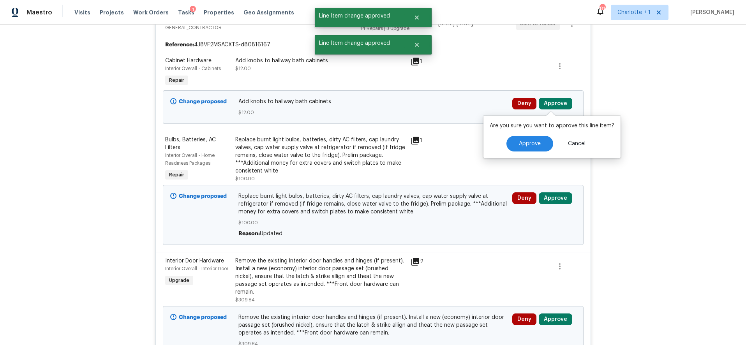
click at [529, 136] on div "Are you sure you want to approve this line item? Approve Cancel" at bounding box center [551, 137] width 137 height 42
click at [529, 138] on button "Approve" at bounding box center [529, 144] width 47 height 16
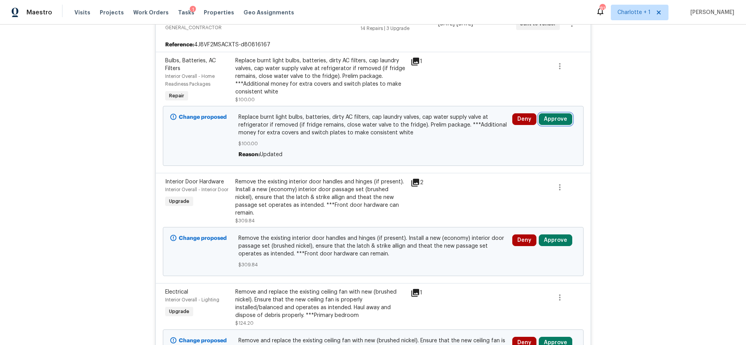
click at [562, 122] on button "Approve" at bounding box center [555, 119] width 33 height 12
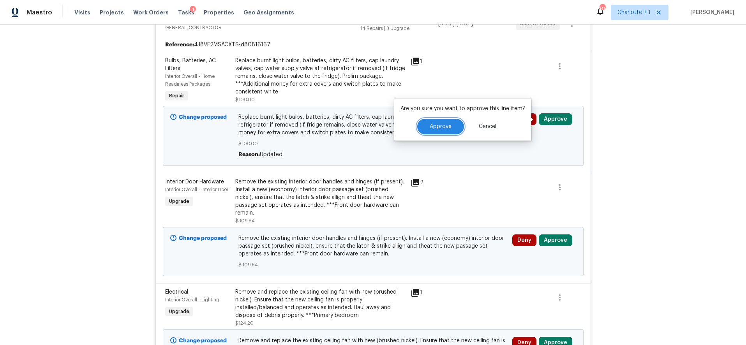
click at [451, 125] on button "Approve" at bounding box center [440, 127] width 47 height 16
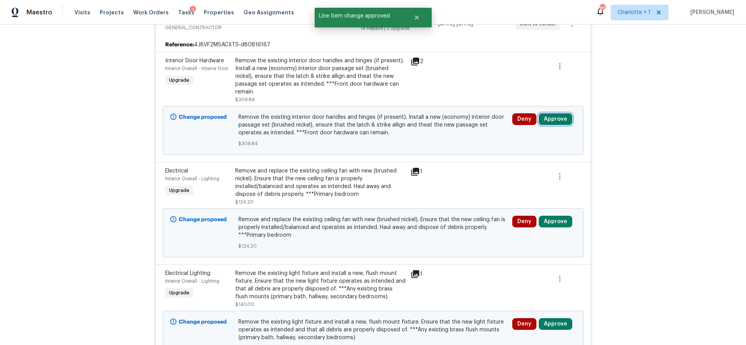
click at [557, 113] on button "Approve" at bounding box center [555, 119] width 33 height 12
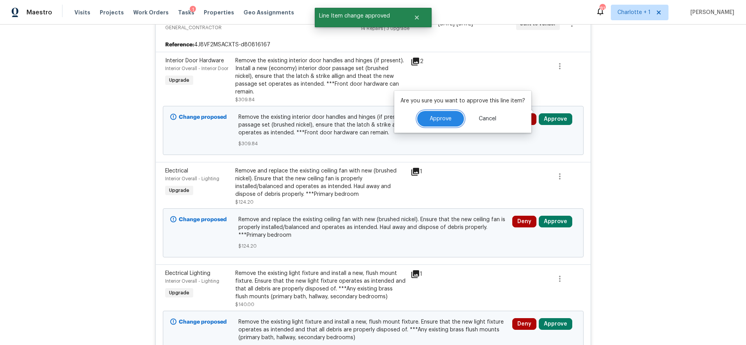
click at [448, 121] on span "Approve" at bounding box center [440, 119] width 22 height 6
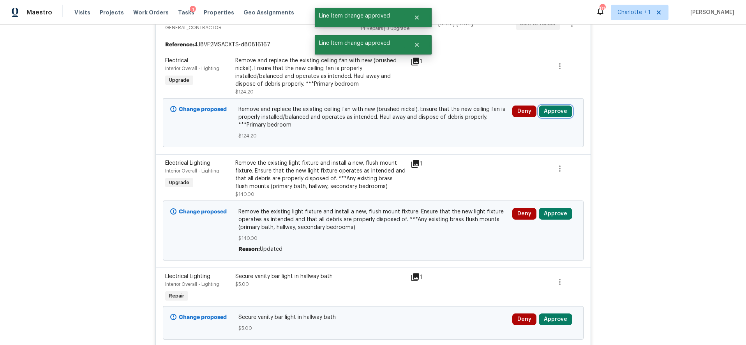
click at [543, 112] on button "Approve" at bounding box center [555, 112] width 33 height 12
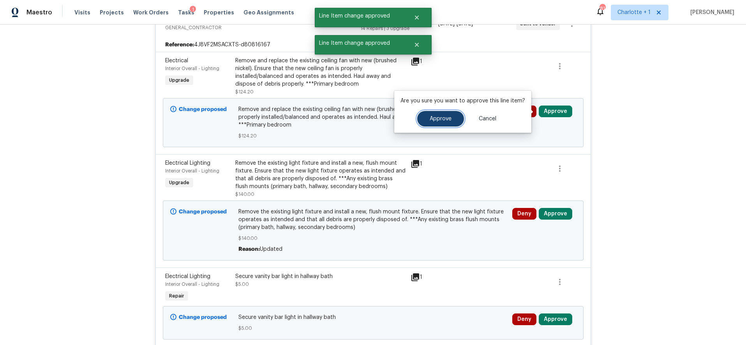
click at [452, 118] on button "Approve" at bounding box center [440, 119] width 47 height 16
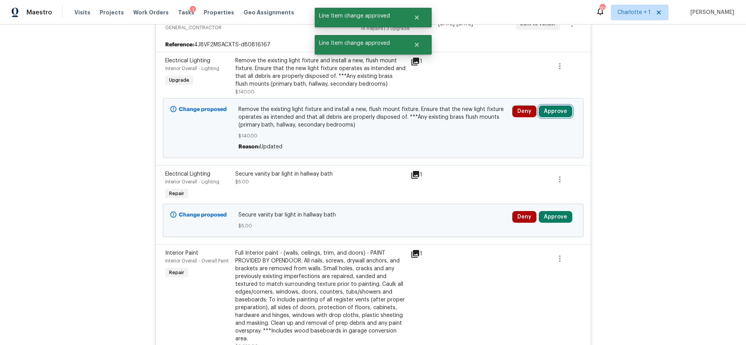
click at [555, 112] on button "Approve" at bounding box center [555, 112] width 33 height 12
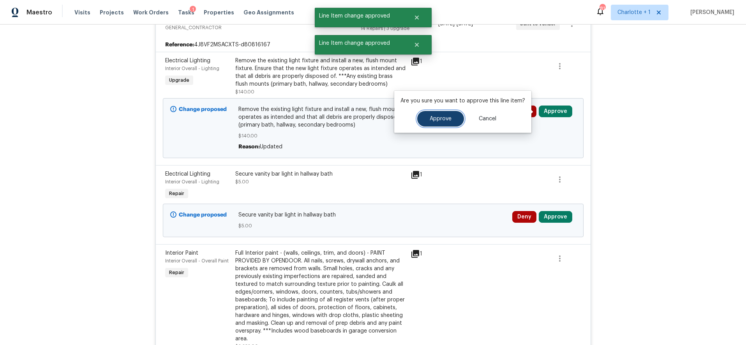
click at [440, 121] on button "Approve" at bounding box center [440, 119] width 47 height 16
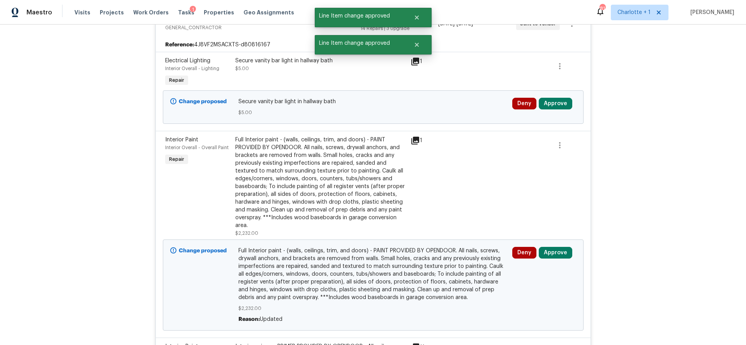
click at [556, 110] on div "Deny Approve" at bounding box center [544, 106] width 69 height 23
click at [551, 106] on button "Approve" at bounding box center [555, 104] width 33 height 12
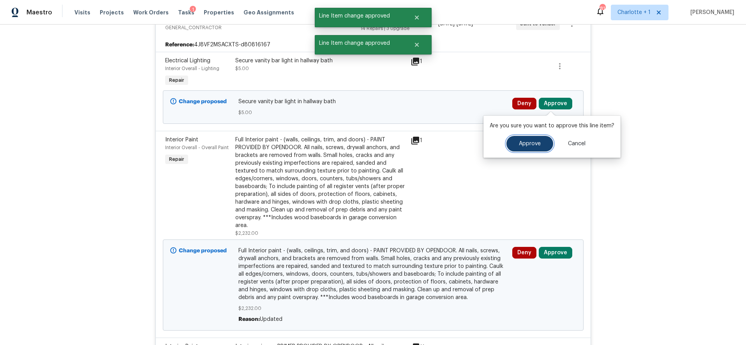
click at [535, 141] on span "Approve" at bounding box center [530, 144] width 22 height 6
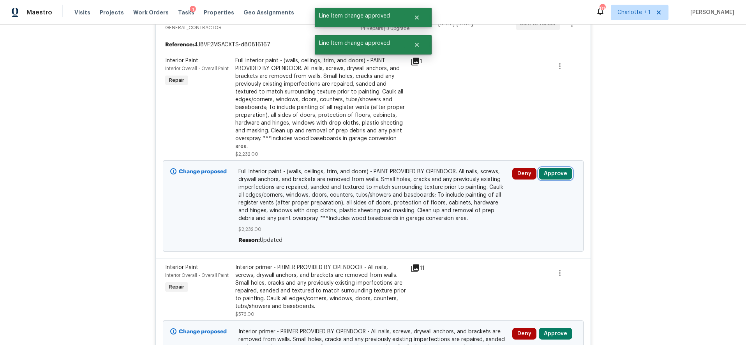
drag, startPoint x: 546, startPoint y: 172, endPoint x: 537, endPoint y: 172, distance: 9.0
click at [546, 173] on button "Approve" at bounding box center [555, 174] width 33 height 12
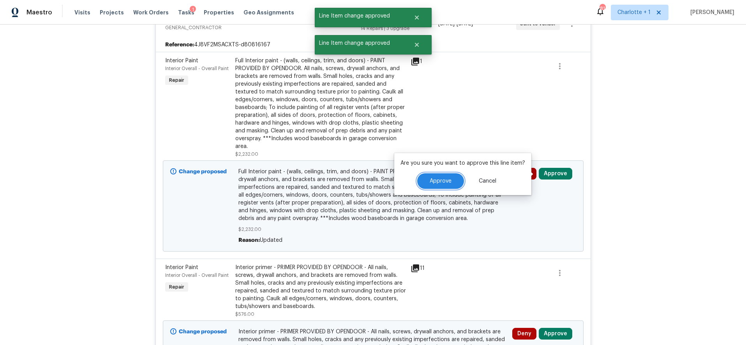
click at [436, 178] on span "Approve" at bounding box center [440, 181] width 22 height 6
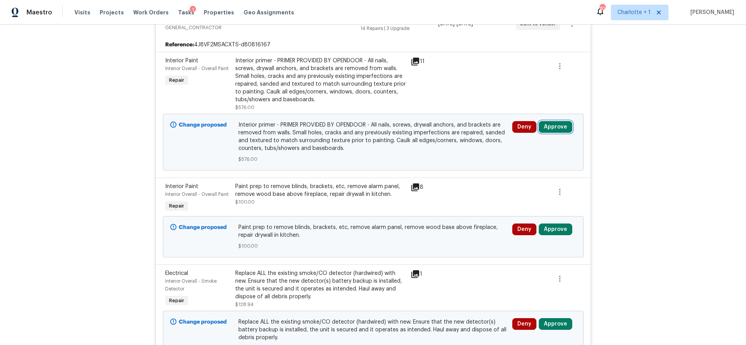
click at [541, 126] on button "Approve" at bounding box center [555, 127] width 33 height 12
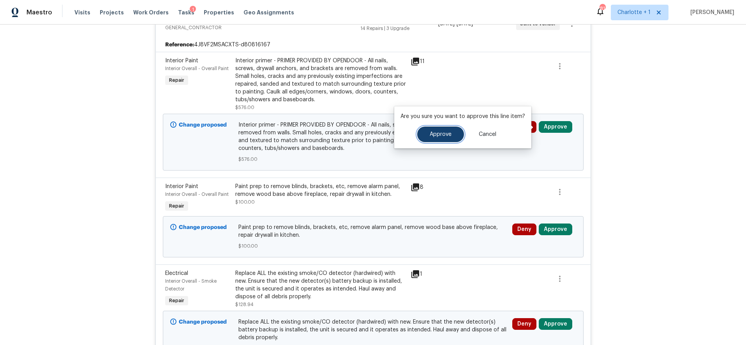
click at [439, 133] on span "Approve" at bounding box center [440, 135] width 22 height 6
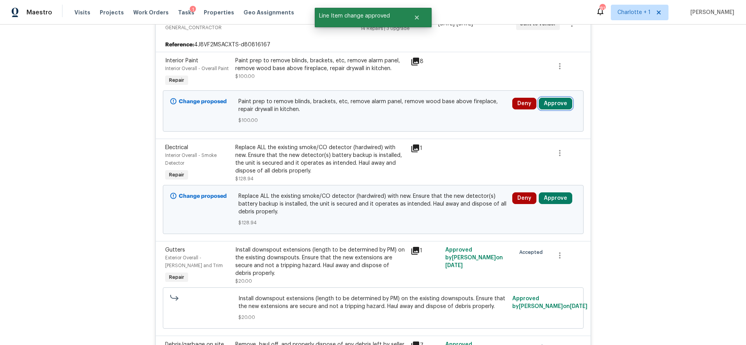
click at [556, 102] on button "Approve" at bounding box center [555, 104] width 33 height 12
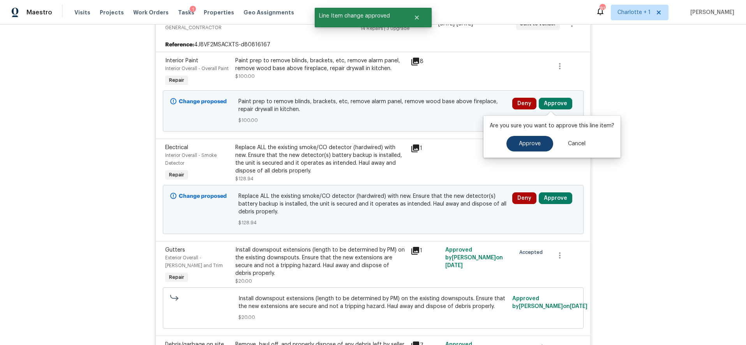
click at [532, 152] on div "Are you sure you want to approve this line item? Approve Cancel" at bounding box center [551, 137] width 137 height 42
click at [532, 143] on span "Approve" at bounding box center [530, 144] width 22 height 6
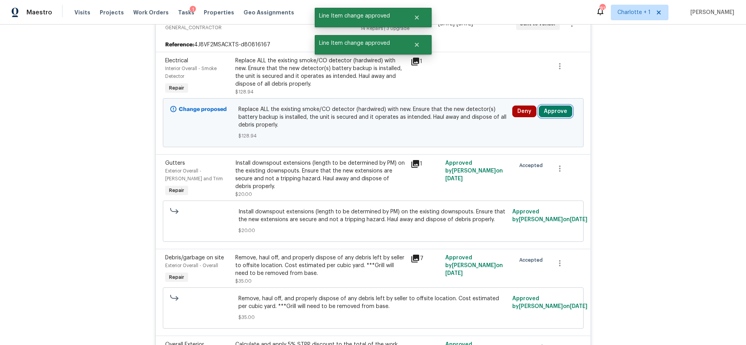
click at [553, 112] on button "Approve" at bounding box center [555, 112] width 33 height 12
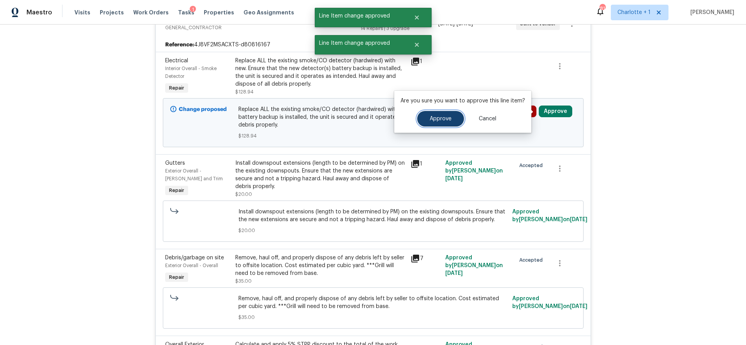
click at [457, 116] on button "Approve" at bounding box center [440, 119] width 47 height 16
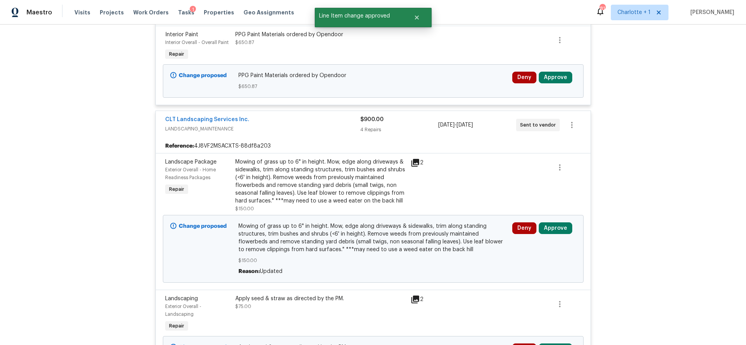
scroll to position [1986, 0]
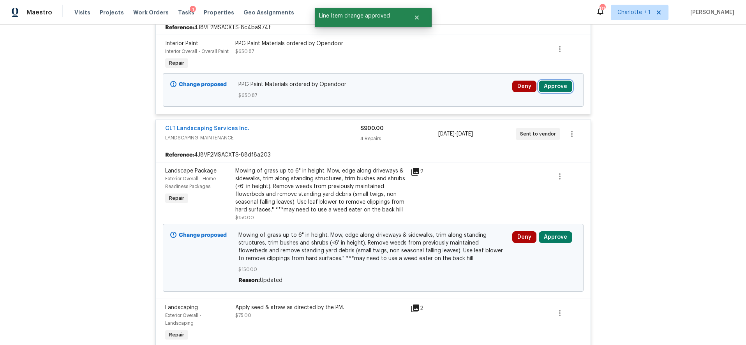
click at [554, 81] on button "Approve" at bounding box center [555, 87] width 33 height 12
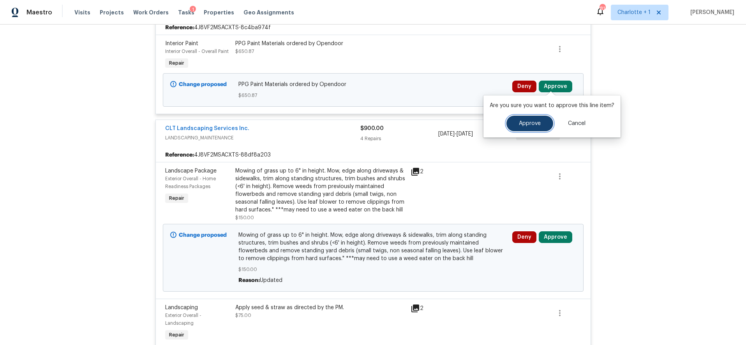
click at [525, 124] on span "Approve" at bounding box center [530, 124] width 22 height 6
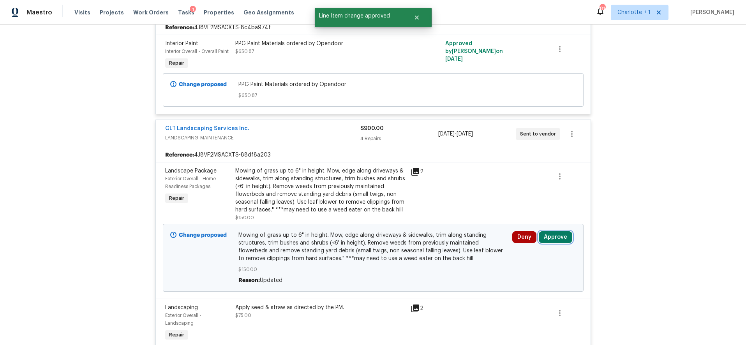
click at [546, 232] on button "Approve" at bounding box center [555, 237] width 33 height 12
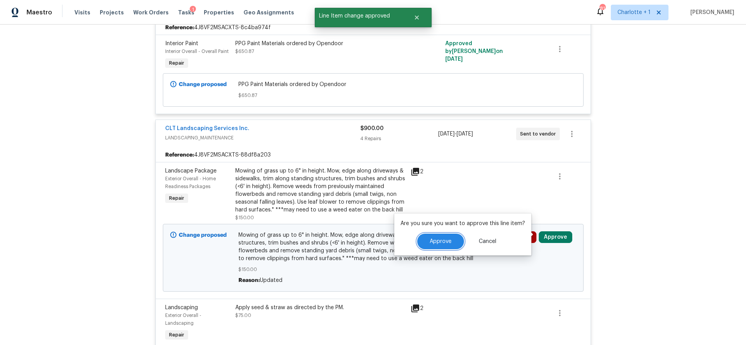
drag, startPoint x: 426, startPoint y: 243, endPoint x: 439, endPoint y: 239, distance: 13.5
click at [426, 243] on button "Approve" at bounding box center [440, 242] width 47 height 16
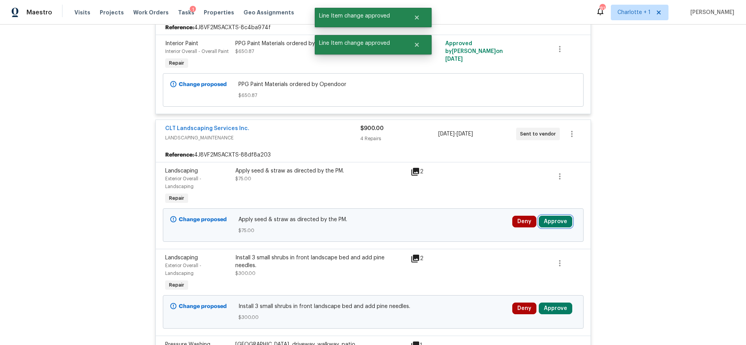
click at [555, 219] on button "Approve" at bounding box center [555, 222] width 33 height 12
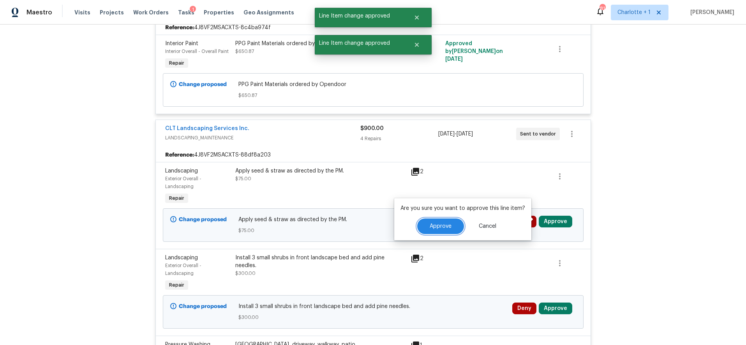
drag, startPoint x: 457, startPoint y: 227, endPoint x: 459, endPoint y: 219, distance: 8.4
click at [457, 227] on button "Approve" at bounding box center [440, 226] width 47 height 16
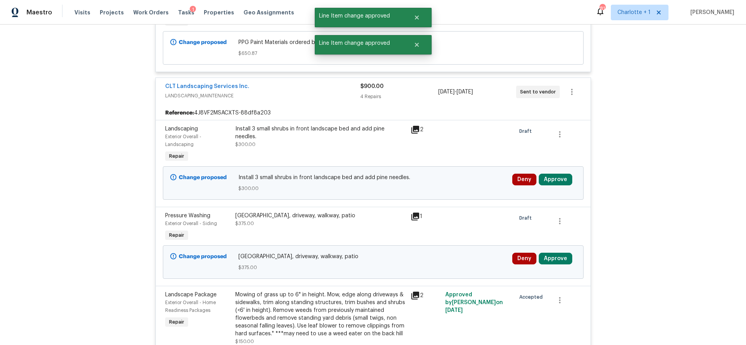
scroll to position [2061, 0]
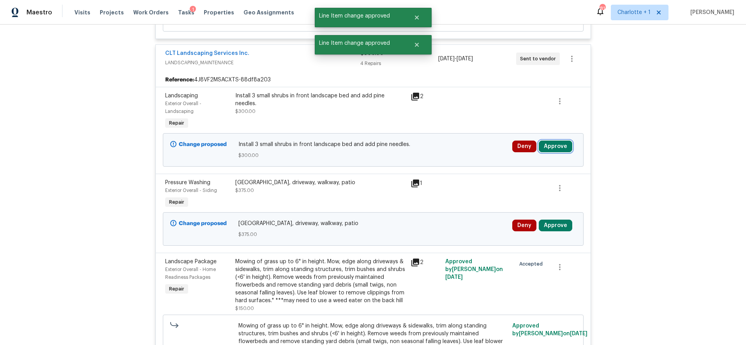
click at [557, 143] on button "Approve" at bounding box center [555, 147] width 33 height 12
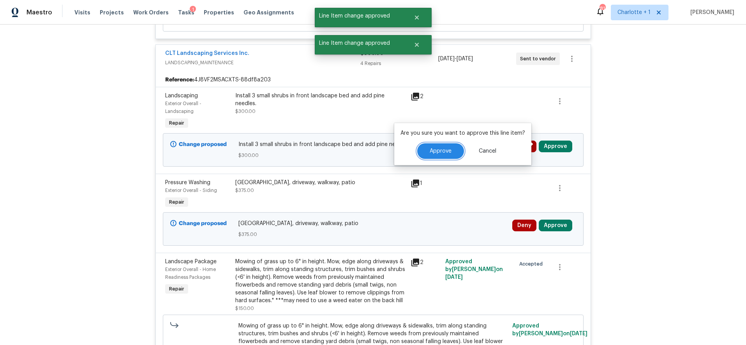
click at [447, 148] on span "Approve" at bounding box center [440, 151] width 22 height 6
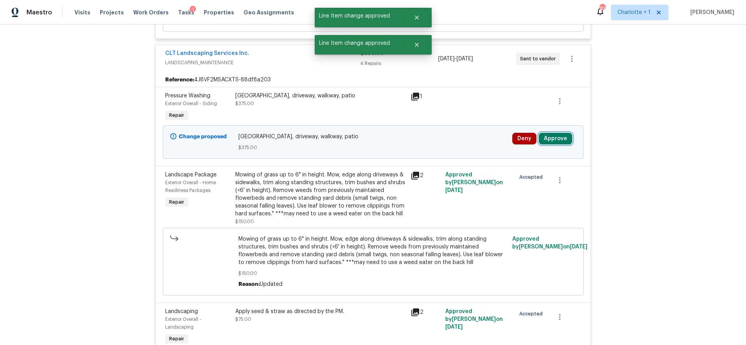
click at [551, 137] on button "Approve" at bounding box center [555, 139] width 33 height 12
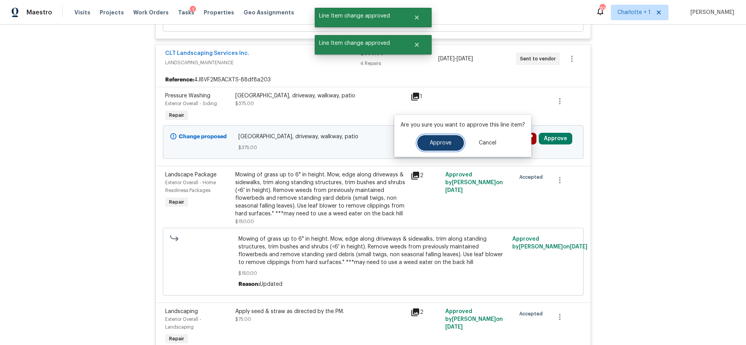
click at [433, 144] on span "Approve" at bounding box center [440, 143] width 22 height 6
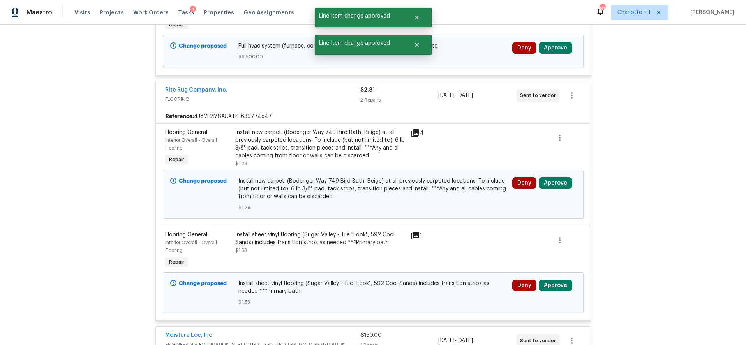
scroll to position [2520, 0]
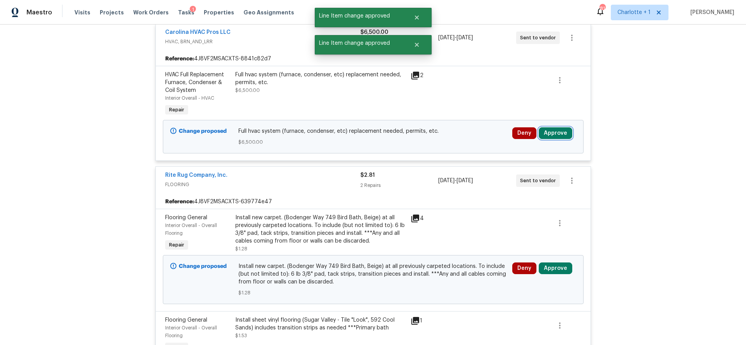
click at [543, 135] on button "Approve" at bounding box center [555, 133] width 33 height 12
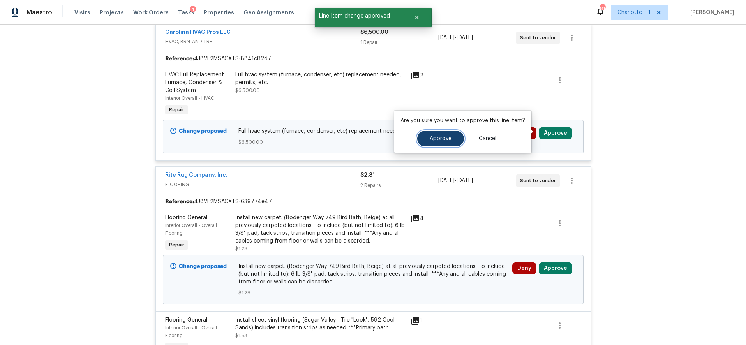
click at [439, 141] on button "Approve" at bounding box center [440, 139] width 47 height 16
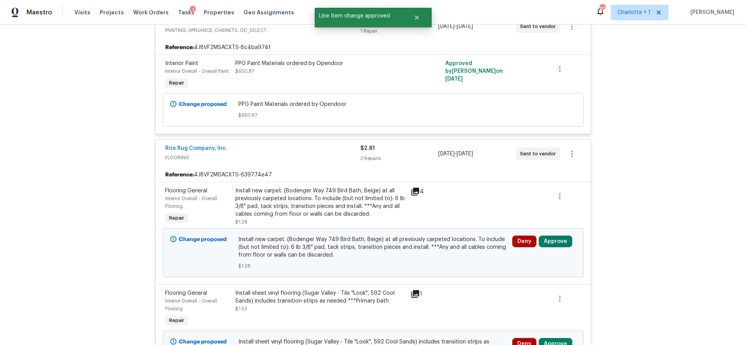
scroll to position [2616, 0]
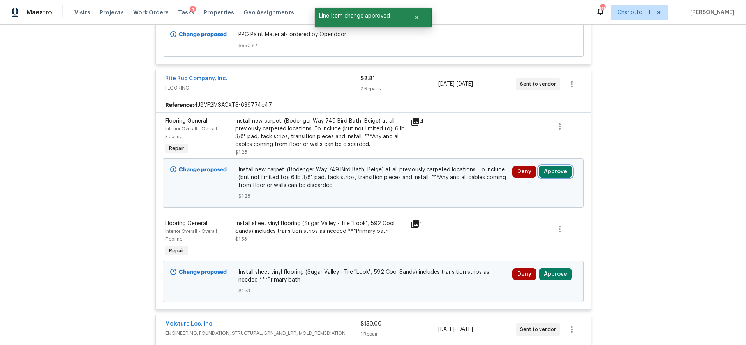
click at [558, 166] on button "Approve" at bounding box center [555, 172] width 33 height 12
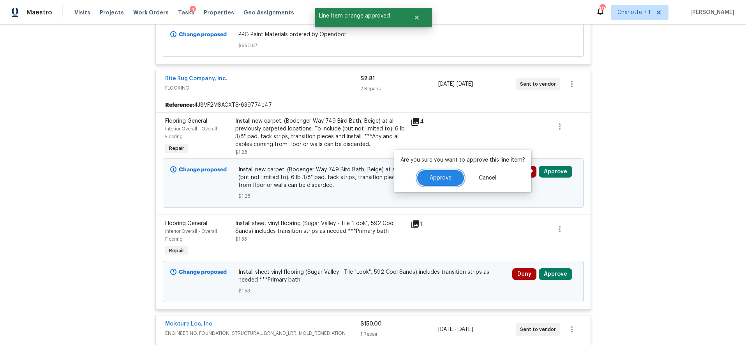
drag, startPoint x: 444, startPoint y: 175, endPoint x: 475, endPoint y: 180, distance: 30.7
click at [445, 175] on span "Approve" at bounding box center [440, 178] width 22 height 6
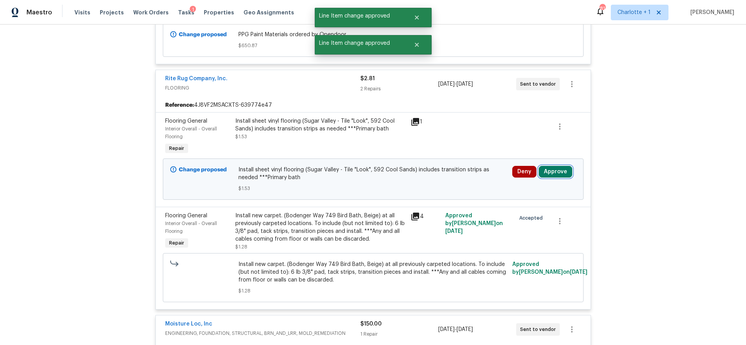
drag, startPoint x: 554, startPoint y: 169, endPoint x: 549, endPoint y: 170, distance: 4.3
click at [554, 169] on button "Approve" at bounding box center [555, 172] width 33 height 12
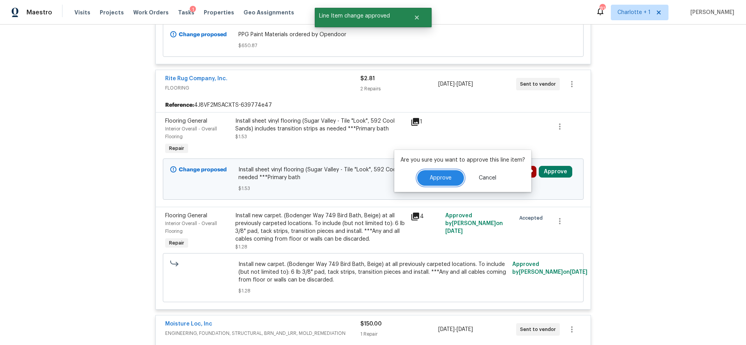
click at [459, 178] on button "Approve" at bounding box center [440, 178] width 47 height 16
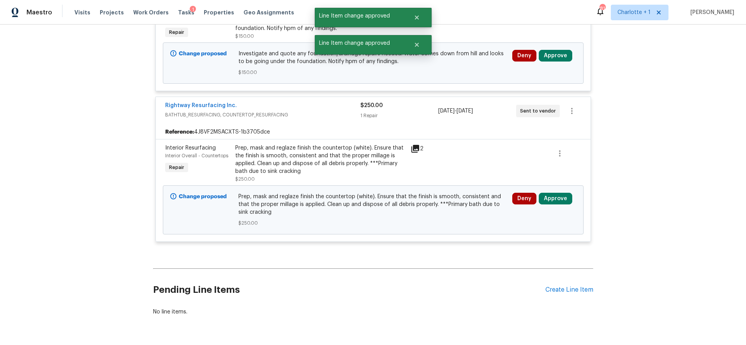
scroll to position [2944, 0]
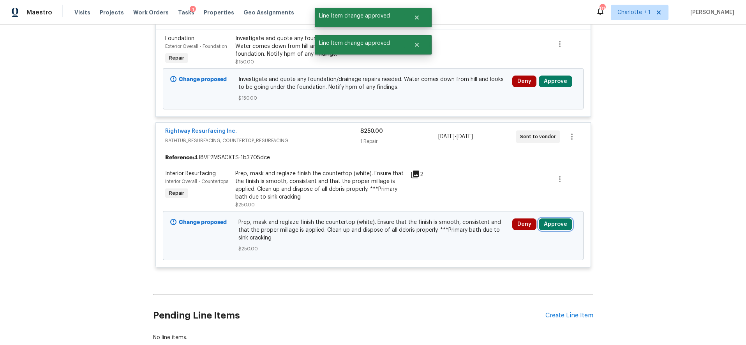
click at [556, 218] on button "Approve" at bounding box center [555, 224] width 33 height 12
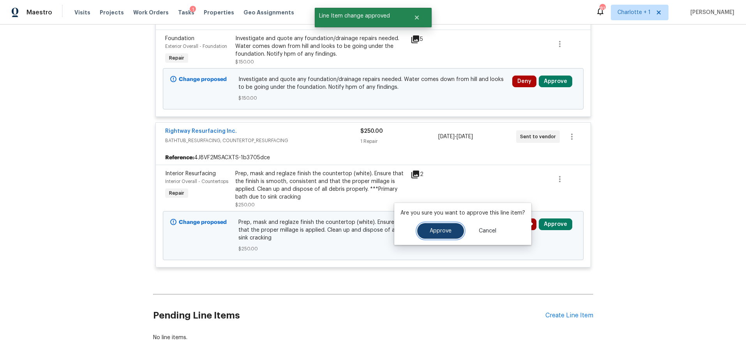
click at [436, 232] on span "Approve" at bounding box center [440, 231] width 22 height 6
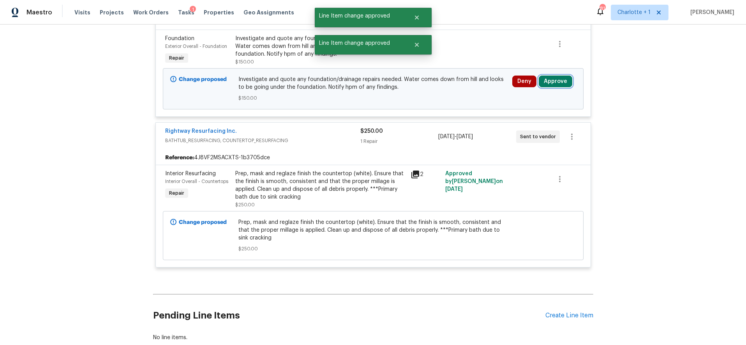
click at [556, 80] on button "Approve" at bounding box center [555, 82] width 33 height 12
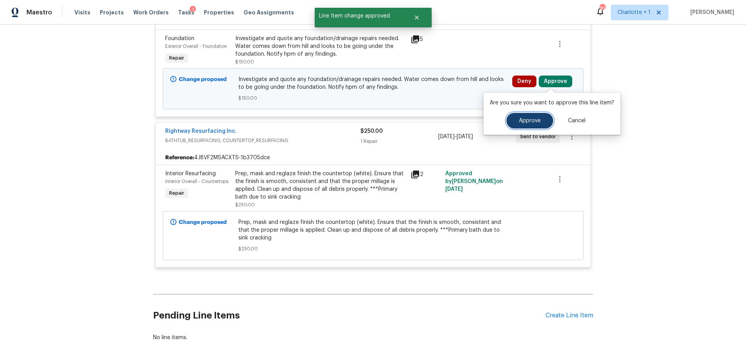
click at [529, 119] on span "Approve" at bounding box center [530, 121] width 22 height 6
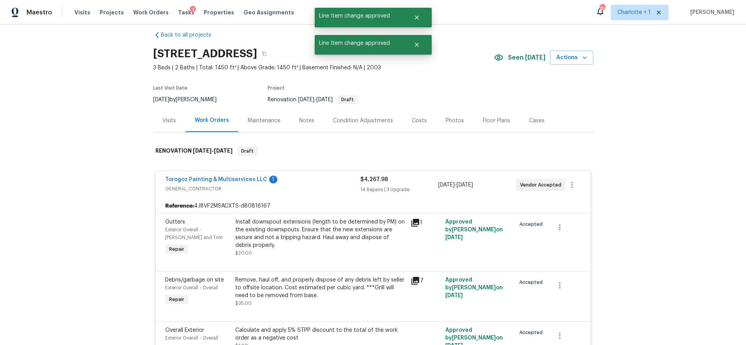
scroll to position [0, 0]
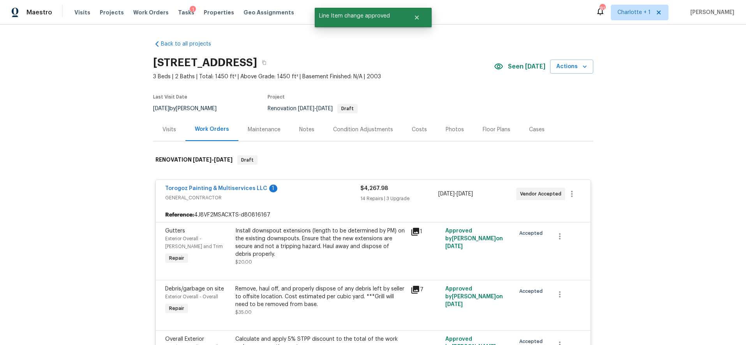
click at [406, 124] on div "Costs" at bounding box center [419, 129] width 34 height 23
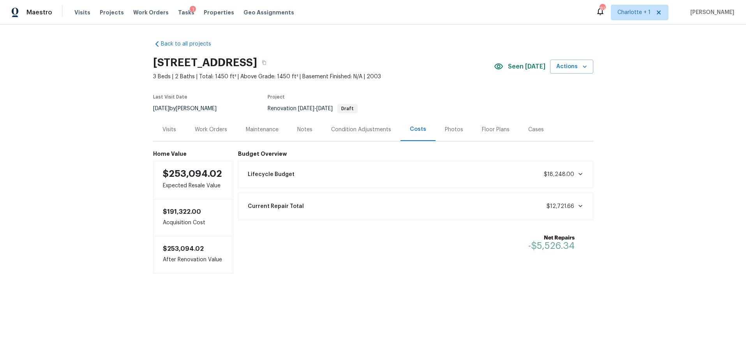
click at [343, 135] on div "Condition Adjustments" at bounding box center [361, 129] width 79 height 23
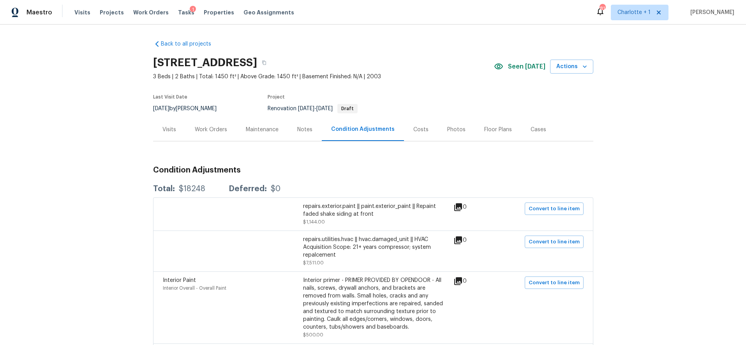
click at [424, 133] on div "Costs" at bounding box center [421, 129] width 34 height 23
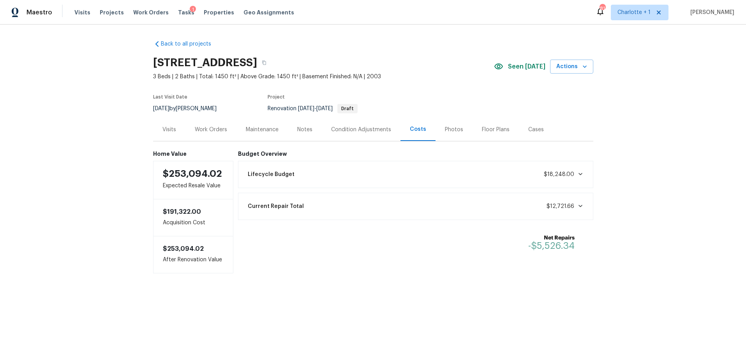
click at [216, 131] on div "Work Orders" at bounding box center [211, 130] width 32 height 8
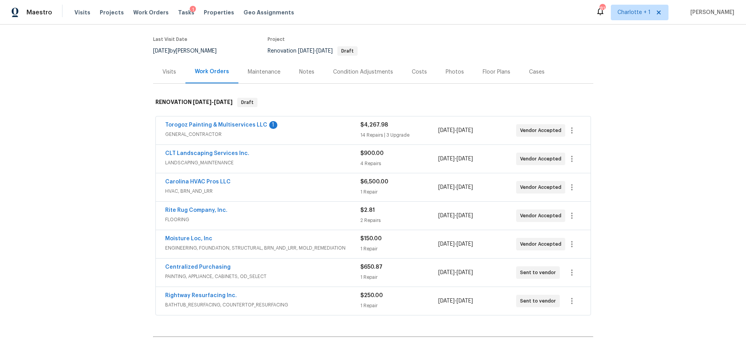
scroll to position [63, 0]
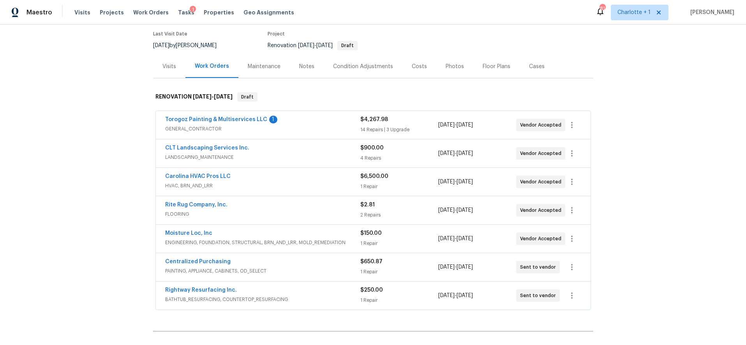
click at [316, 182] on span "HVAC, BRN_AND_LRR" at bounding box center [262, 186] width 195 height 8
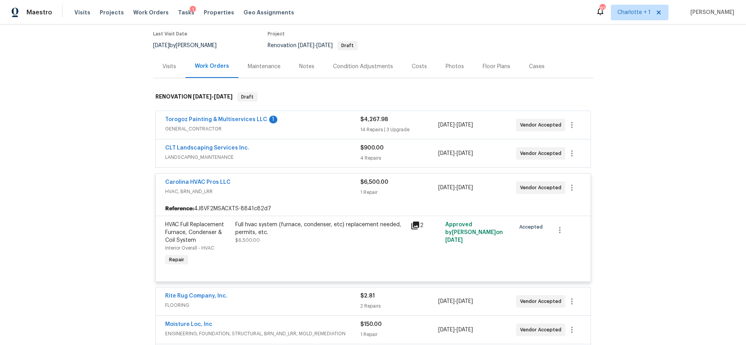
click at [276, 235] on div "Full hvac system (furnace, condenser, etc) replacement needed, permits, etc." at bounding box center [320, 229] width 171 height 16
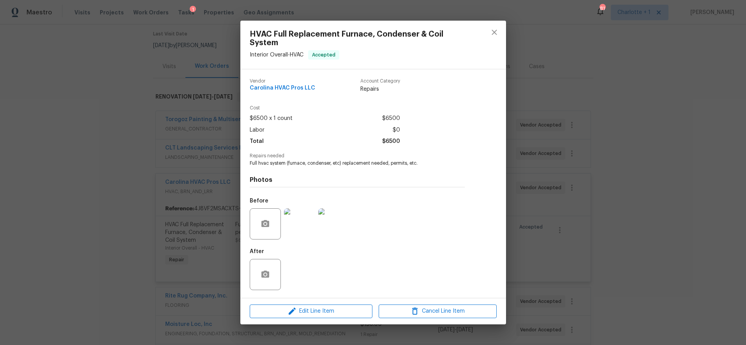
click at [315, 217] on img at bounding box center [299, 223] width 31 height 31
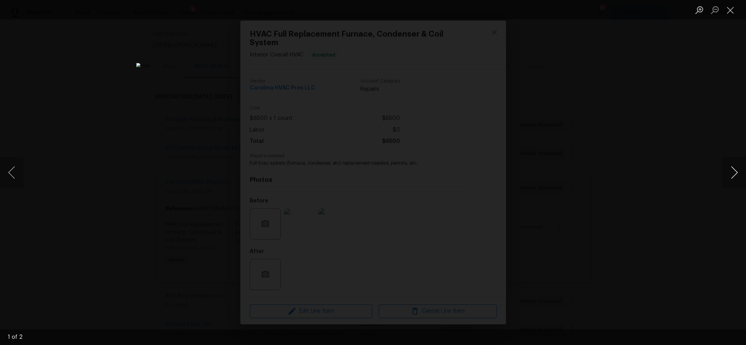
click at [727, 168] on button "Next image" at bounding box center [733, 172] width 23 height 31
drag, startPoint x: 600, startPoint y: 162, endPoint x: 604, endPoint y: 159, distance: 4.4
click at [600, 162] on div "Lightbox" at bounding box center [373, 172] width 746 height 345
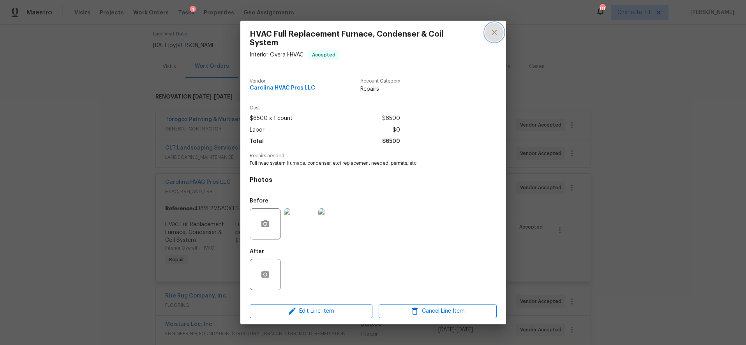
click at [491, 34] on icon "close" at bounding box center [493, 32] width 5 height 5
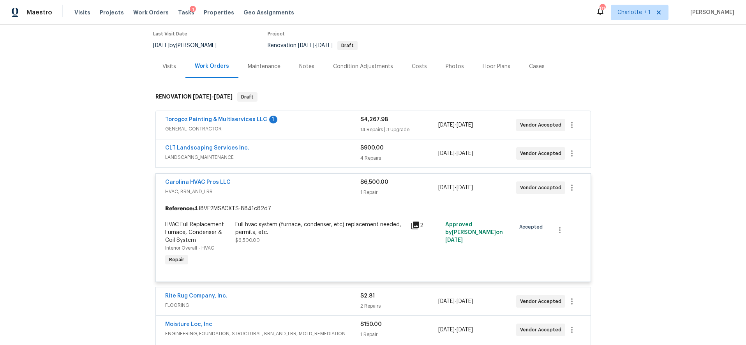
click at [313, 199] on div "Carolina HVAC Pros LLC HVAC, BRN_AND_LRR $6,500.00 1 Repair 9/3/2025 - 9/12/202…" at bounding box center [373, 188] width 435 height 28
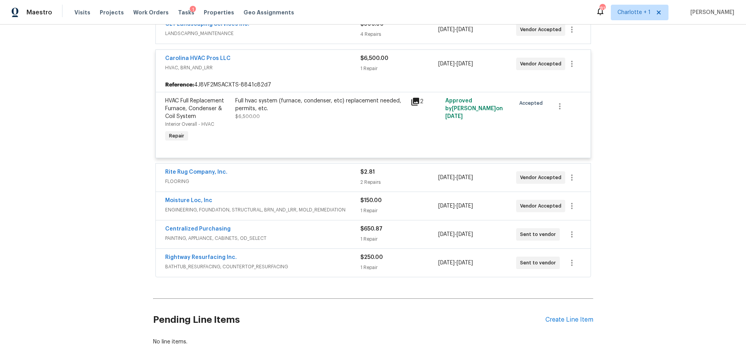
scroll to position [195, 0]
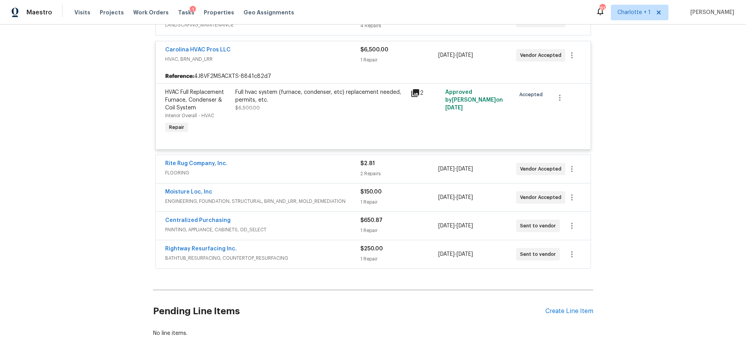
click at [316, 170] on span "FLOORING" at bounding box center [262, 173] width 195 height 8
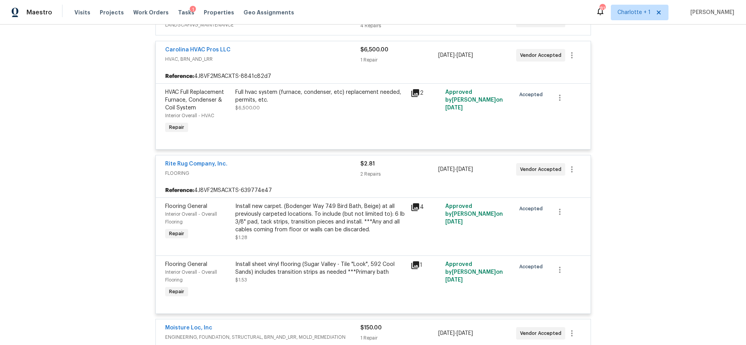
scroll to position [212, 0]
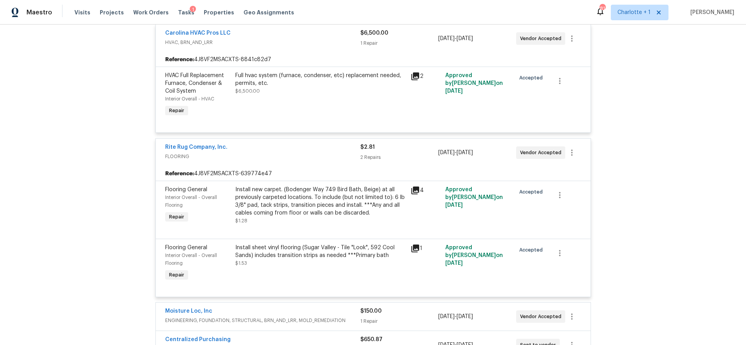
click at [326, 189] on div "Install new carpet. (Bodenger Way 749 Bird Bath, Beige) at all previously carpe…" at bounding box center [320, 201] width 171 height 31
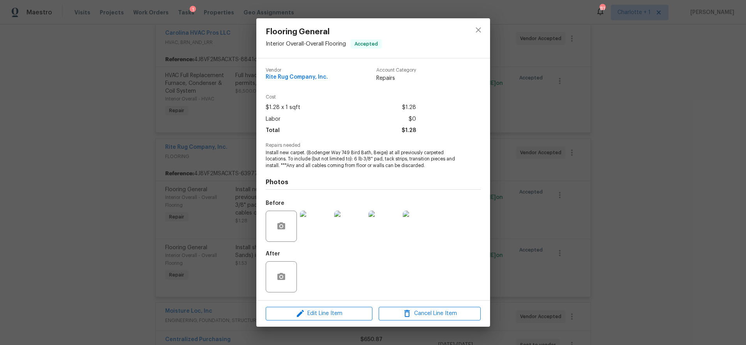
click at [313, 232] on img at bounding box center [315, 226] width 31 height 31
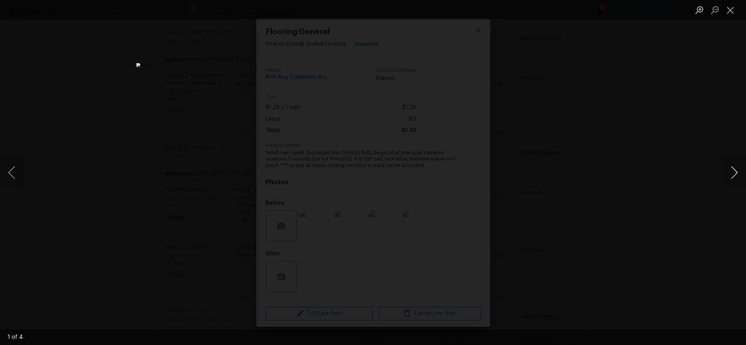
click at [730, 172] on button "Next image" at bounding box center [733, 172] width 23 height 31
click at [713, 162] on div "Lightbox" at bounding box center [373, 172] width 746 height 345
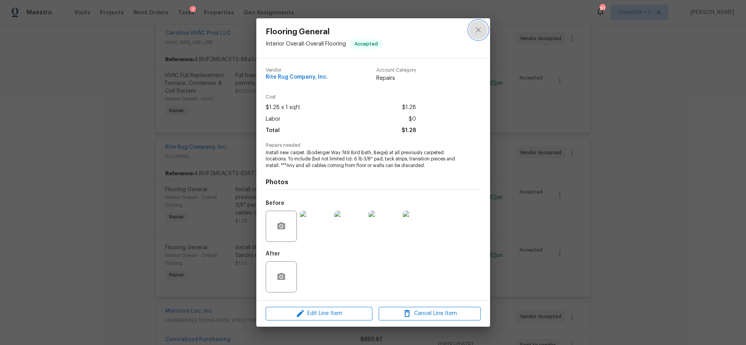
click at [478, 29] on icon "close" at bounding box center [477, 29] width 9 height 9
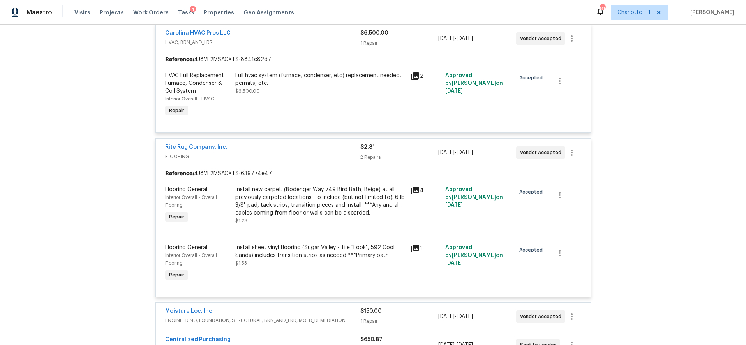
click at [306, 243] on div "Install sheet vinyl flooring (Sugar Valley - Tile "Look", 592 Cool Sands) inclu…" at bounding box center [320, 263] width 175 height 44
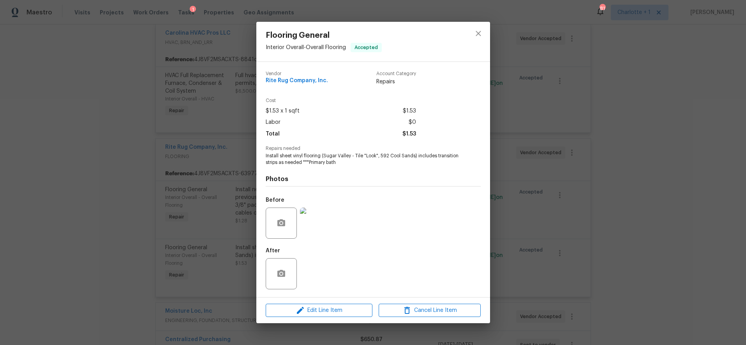
click at [314, 221] on img at bounding box center [315, 223] width 31 height 31
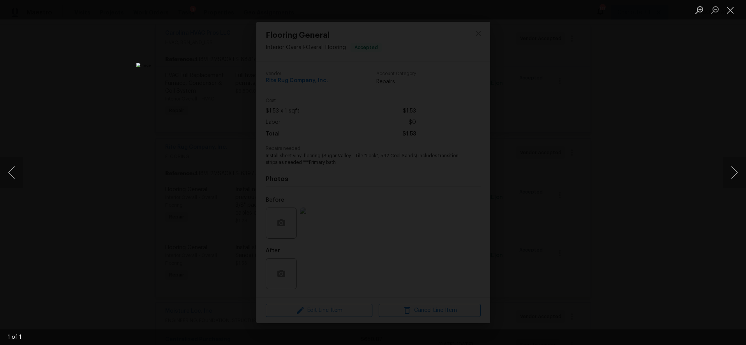
click at [674, 122] on div "Lightbox" at bounding box center [373, 172] width 746 height 345
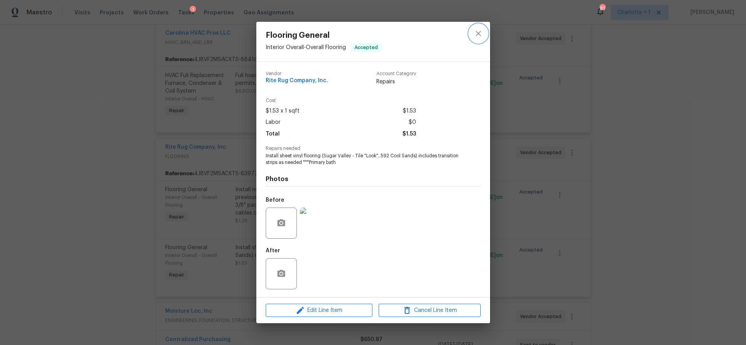
click at [483, 31] on button "close" at bounding box center [478, 33] width 19 height 19
